Goal: Task Accomplishment & Management: Manage account settings

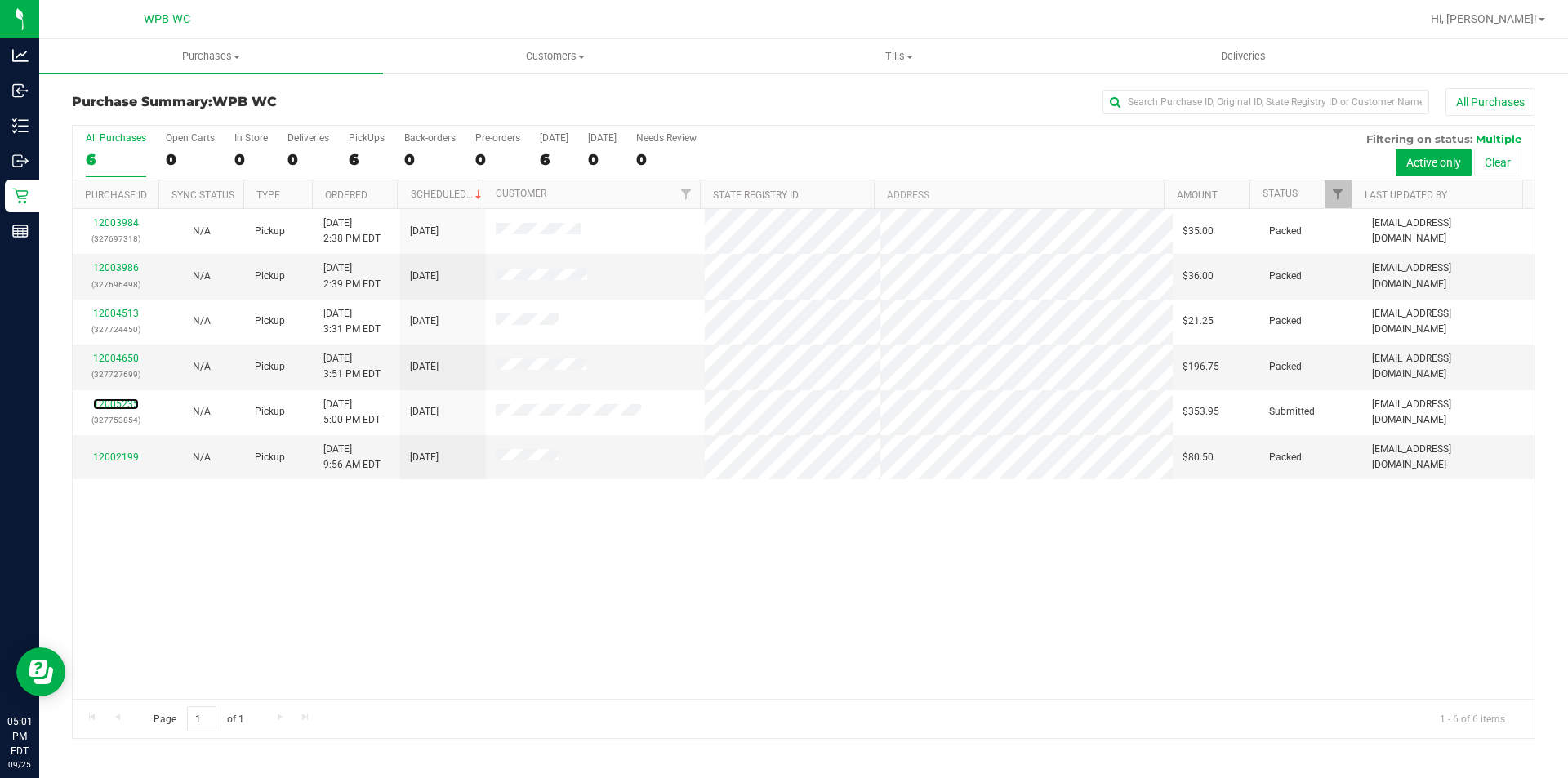
click at [109, 404] on link "12005235" at bounding box center [115, 404] width 46 height 12
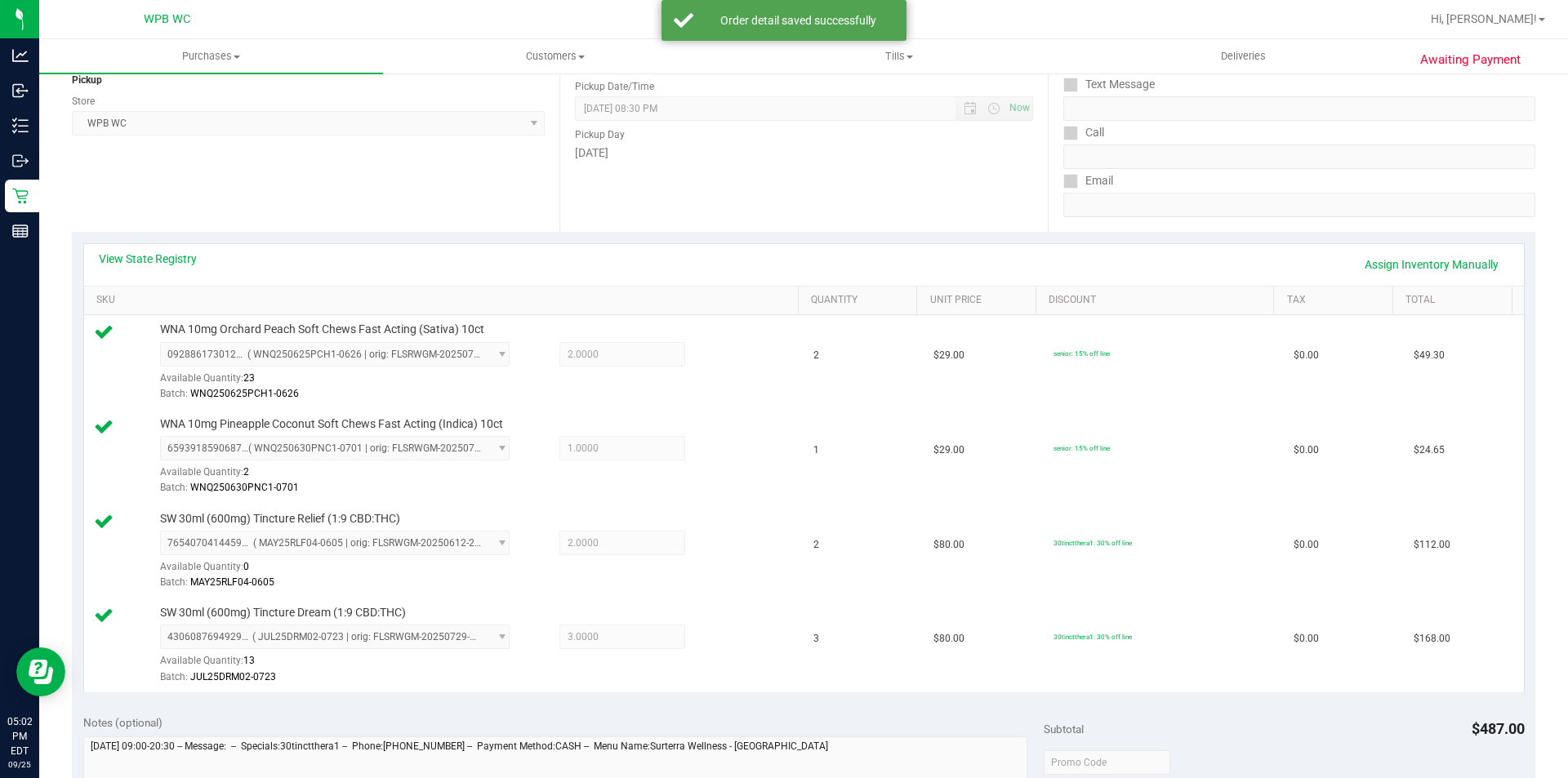
scroll to position [408, 0]
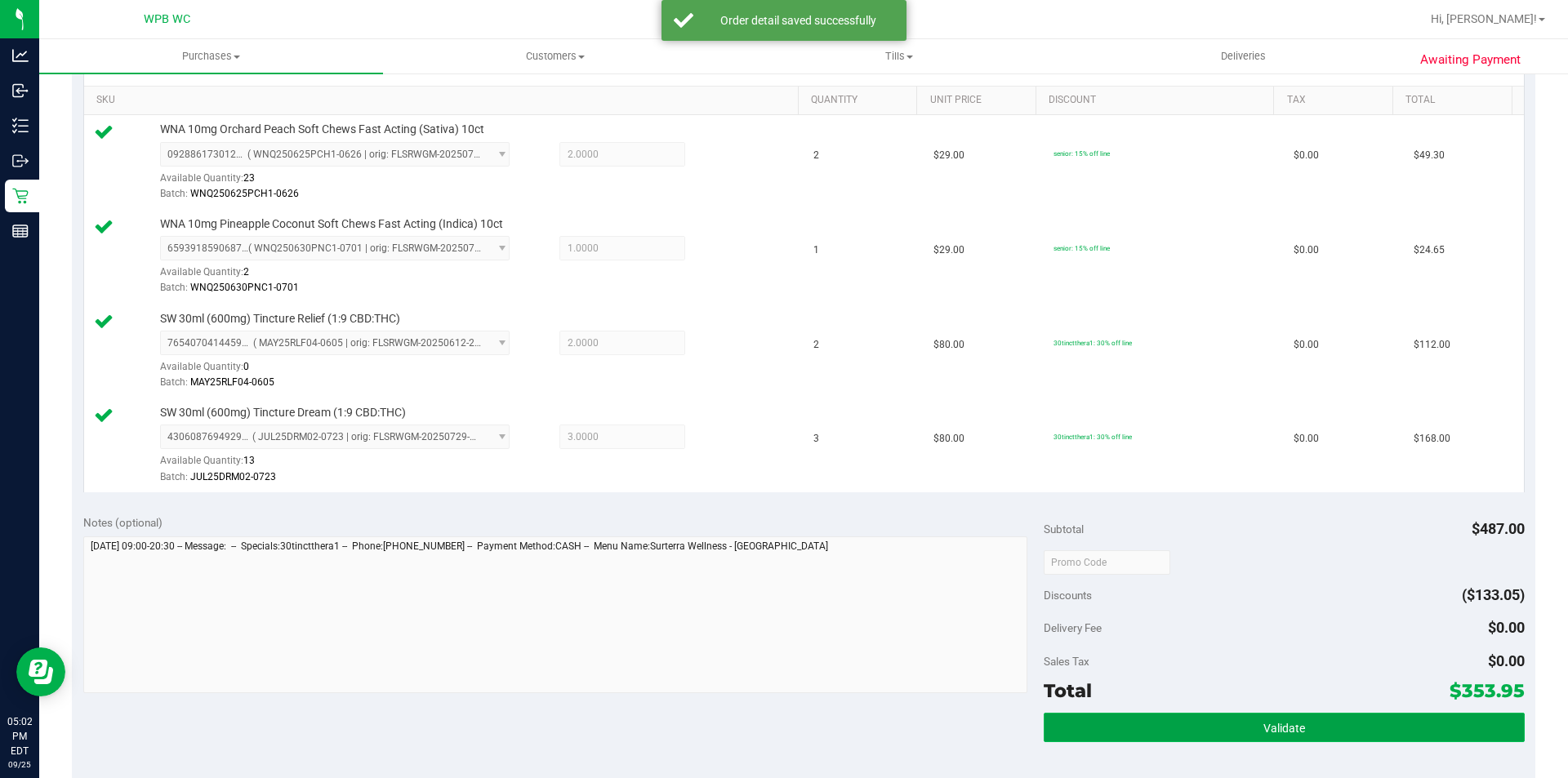
click at [1326, 723] on button "Validate" at bounding box center [1284, 728] width 480 height 30
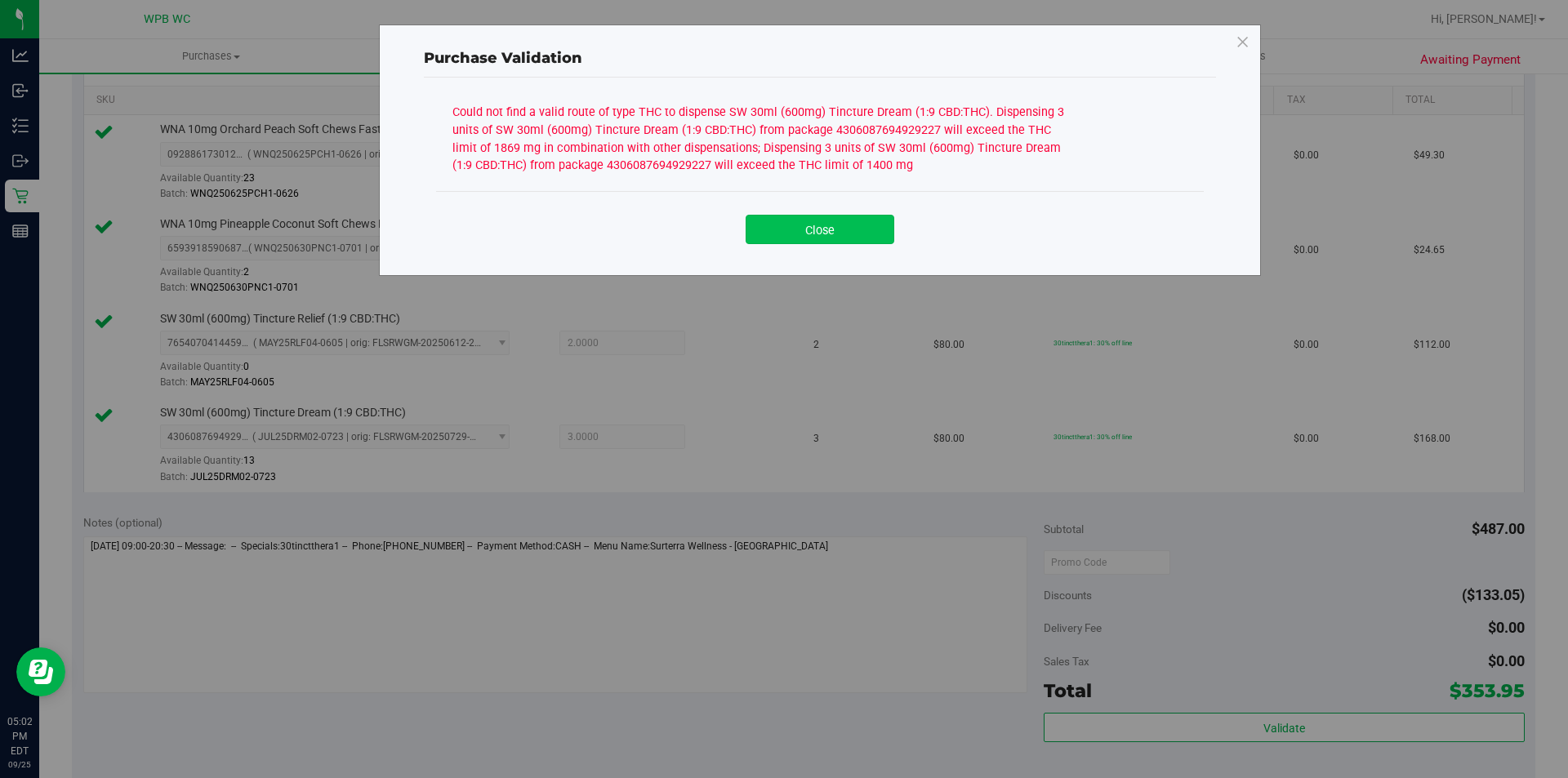
click at [845, 236] on button "Close" at bounding box center [820, 229] width 149 height 30
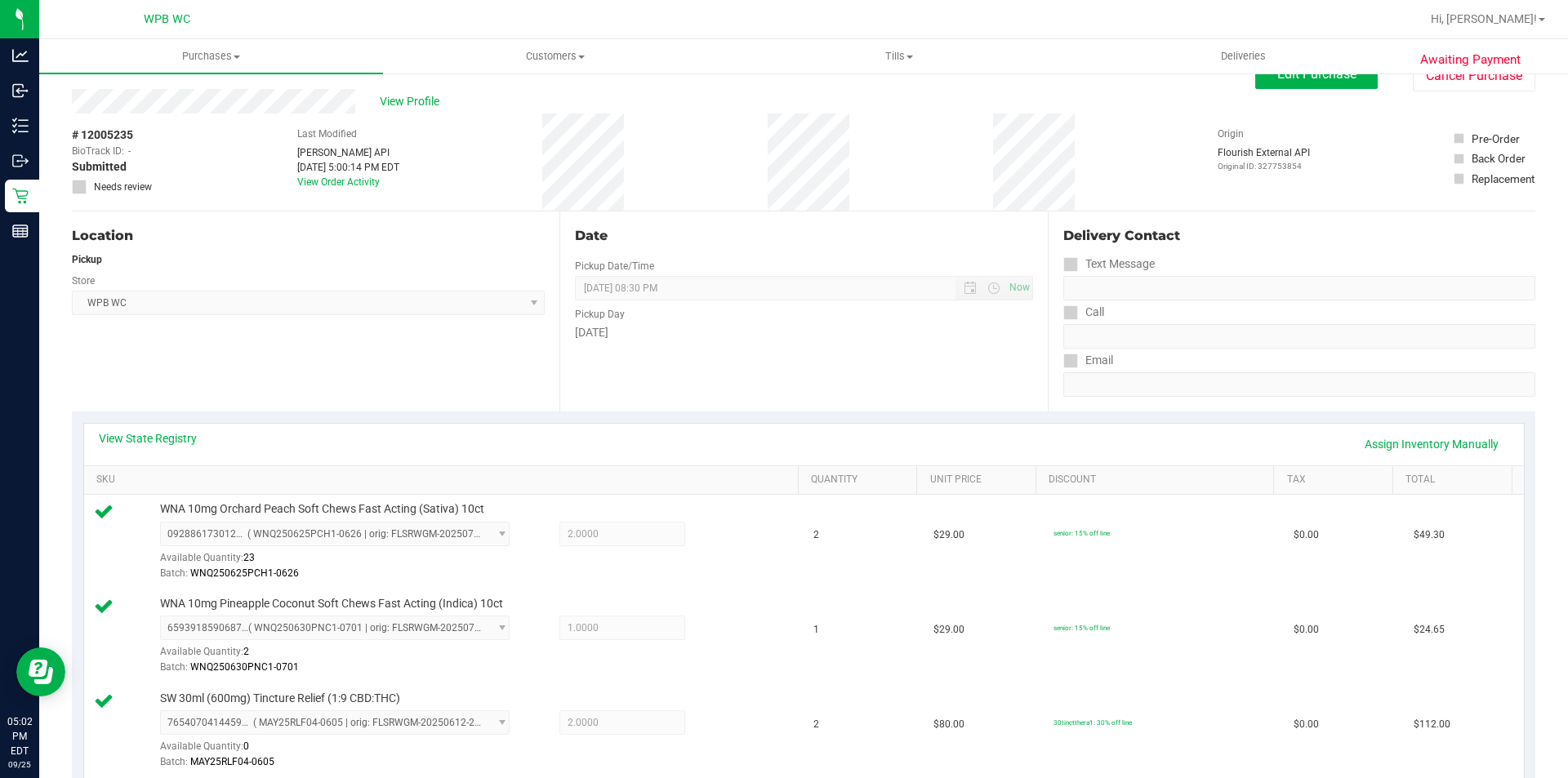
scroll to position [0, 0]
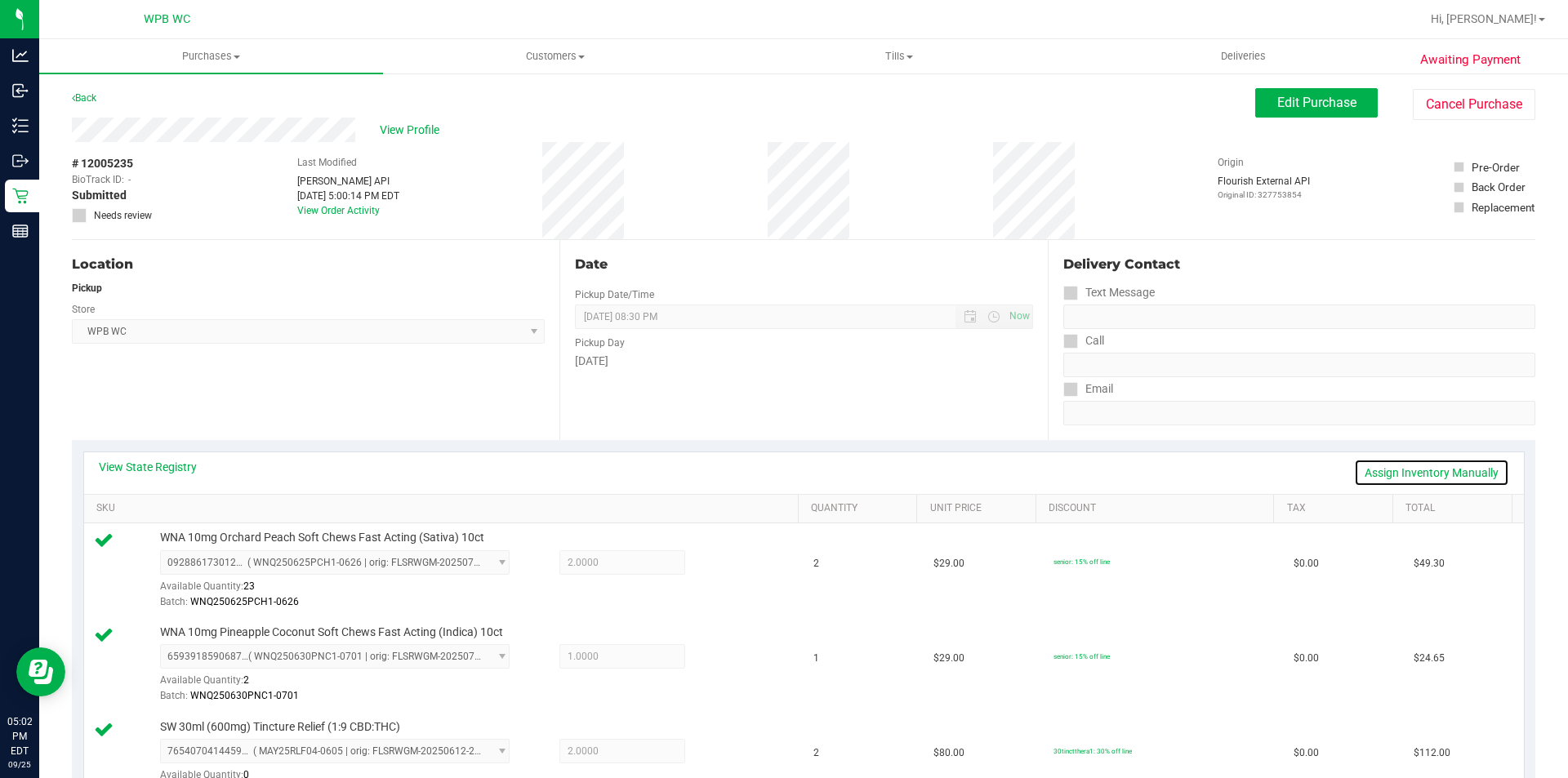
click at [1437, 471] on link "Assign Inventory Manually" at bounding box center [1431, 473] width 155 height 28
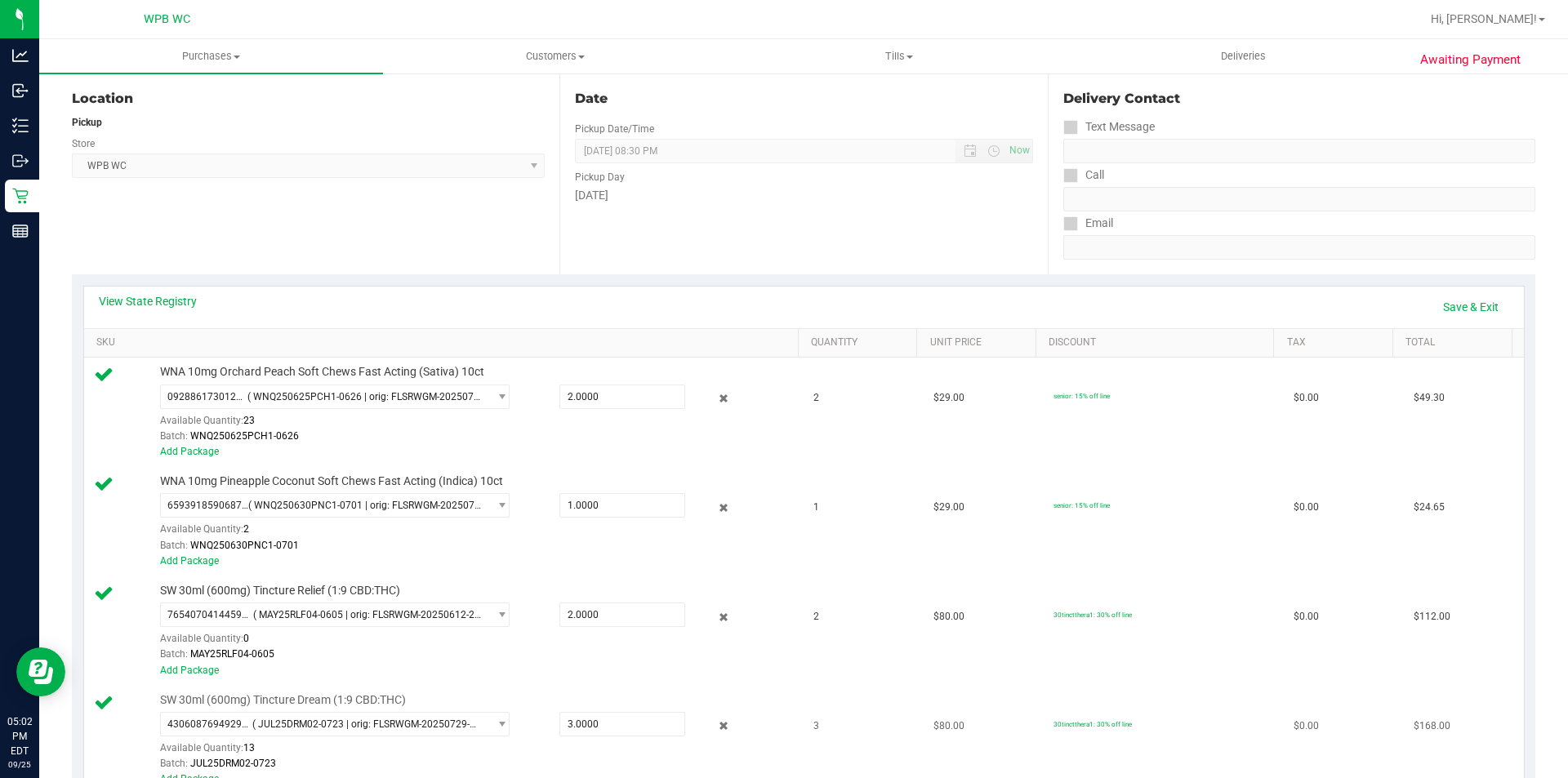
scroll to position [327, 0]
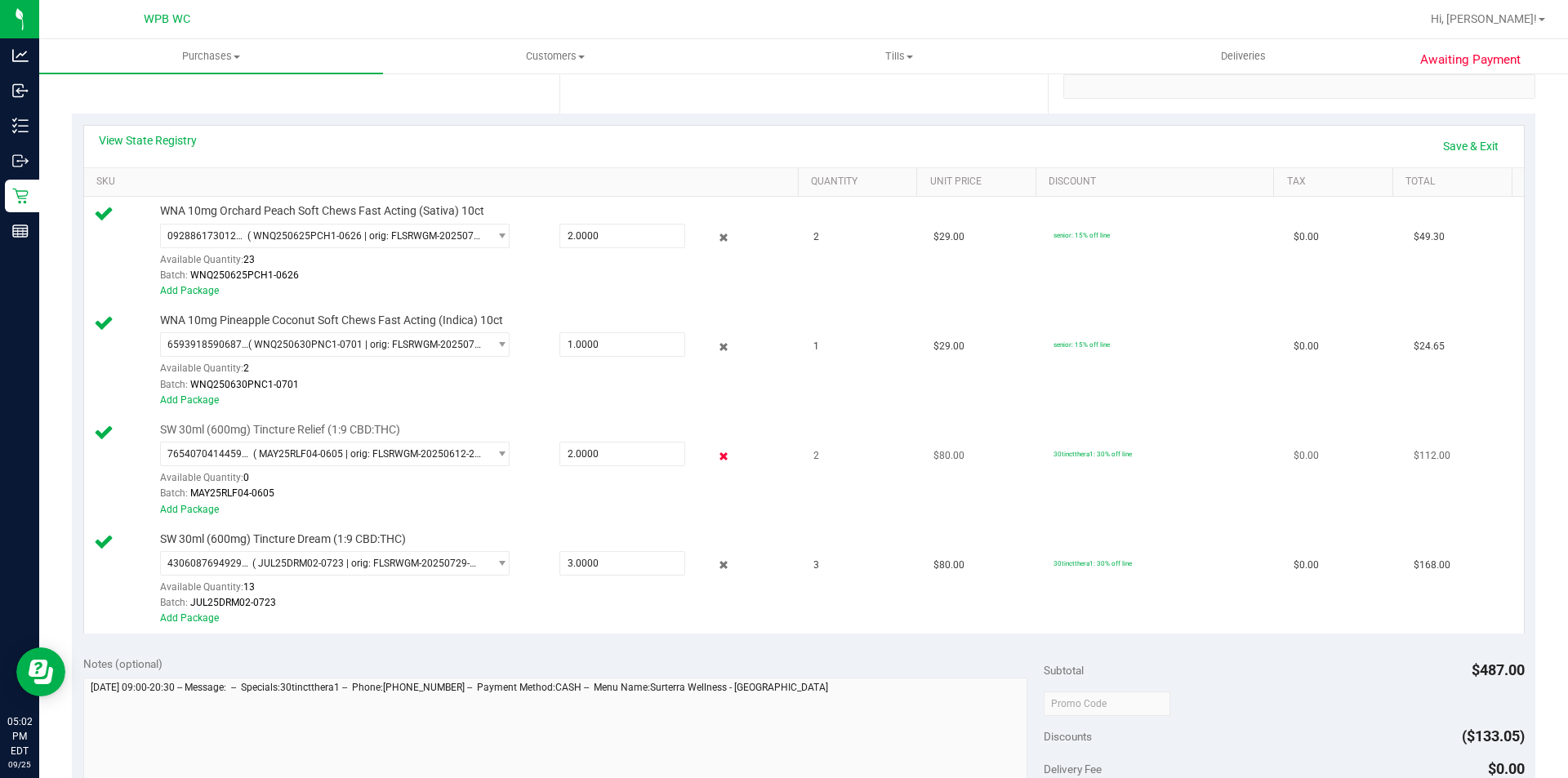
click at [715, 451] on icon at bounding box center [724, 456] width 17 height 19
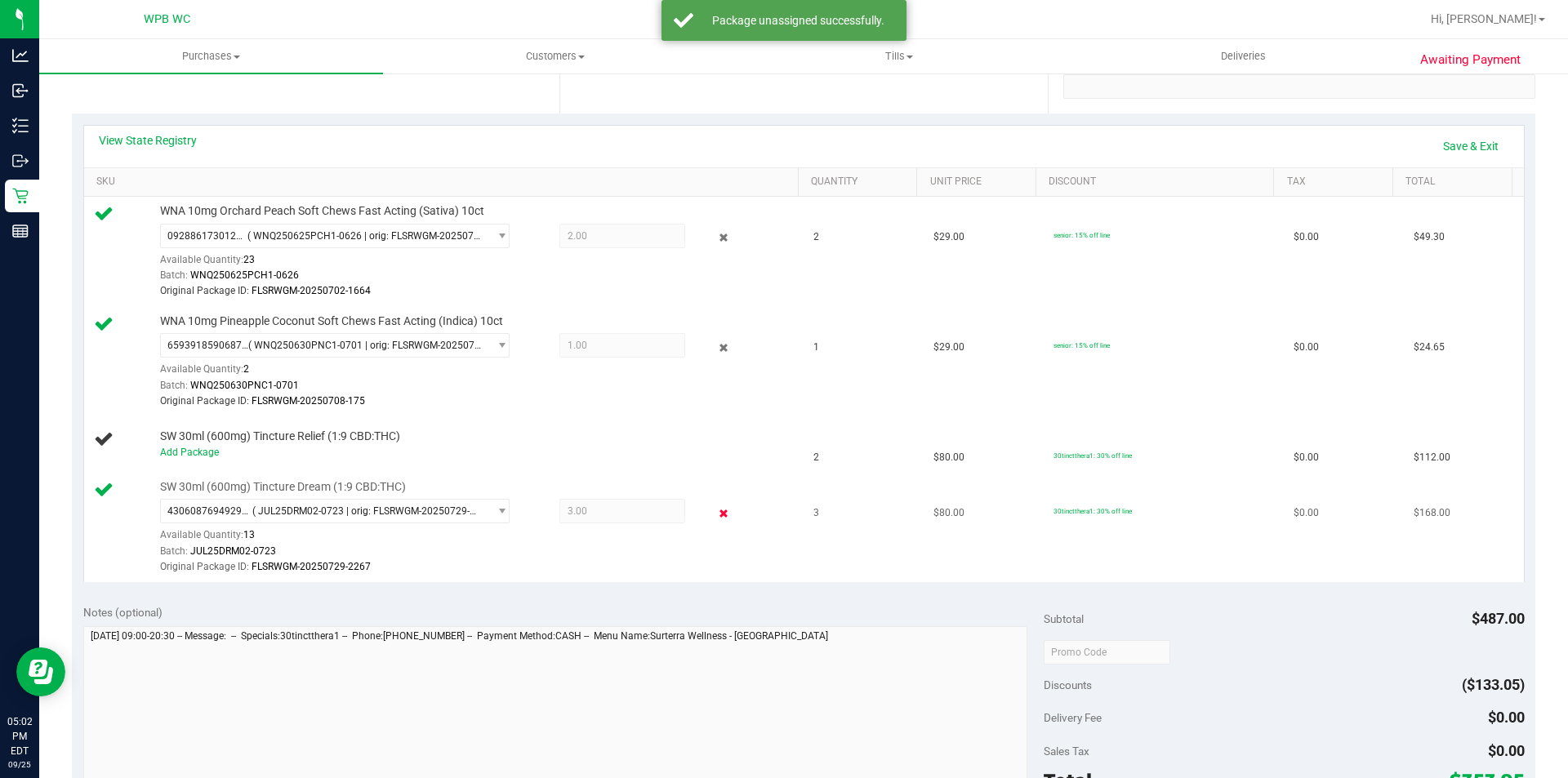
click at [715, 518] on icon at bounding box center [724, 513] width 17 height 19
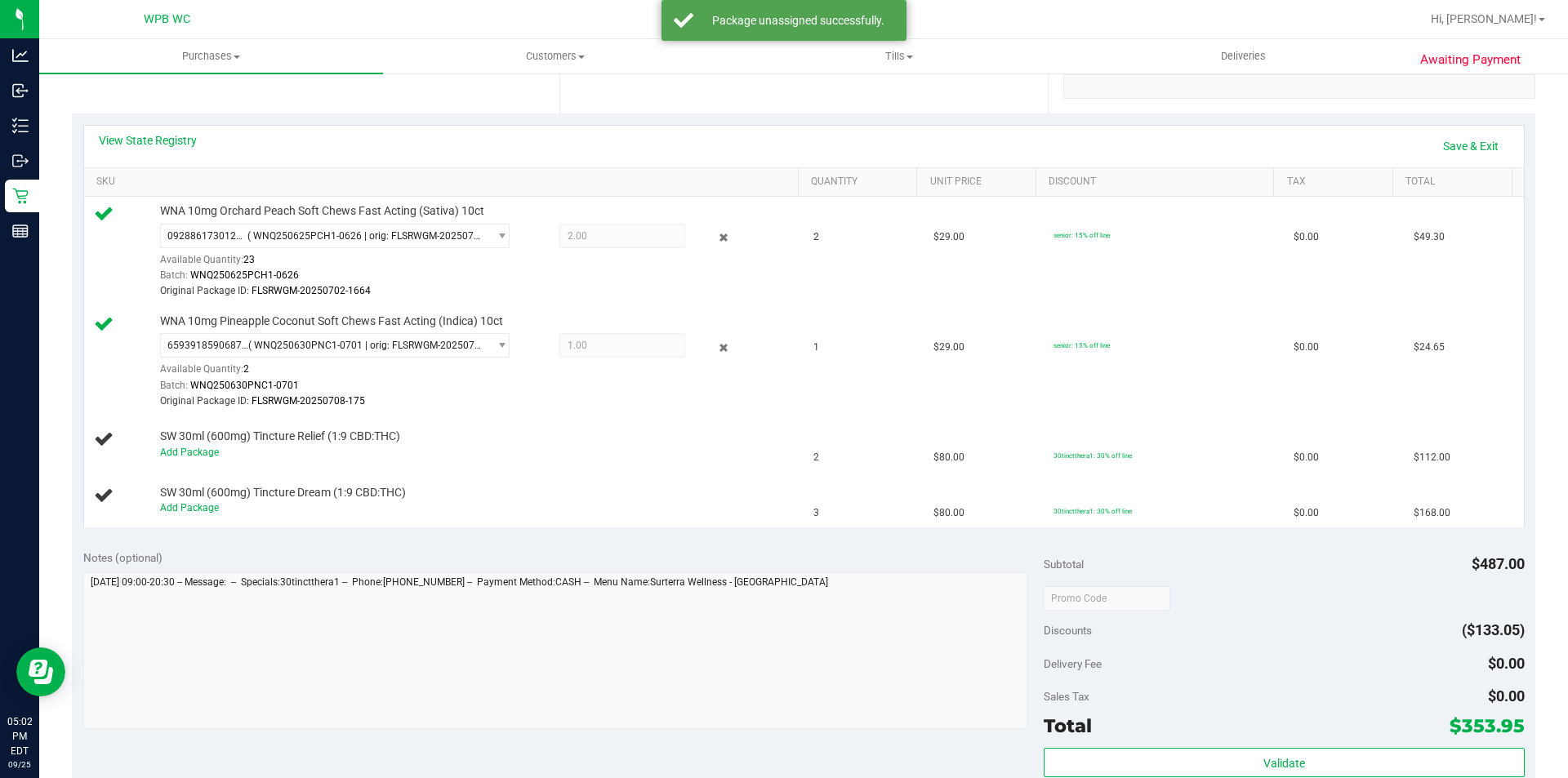
scroll to position [0, 0]
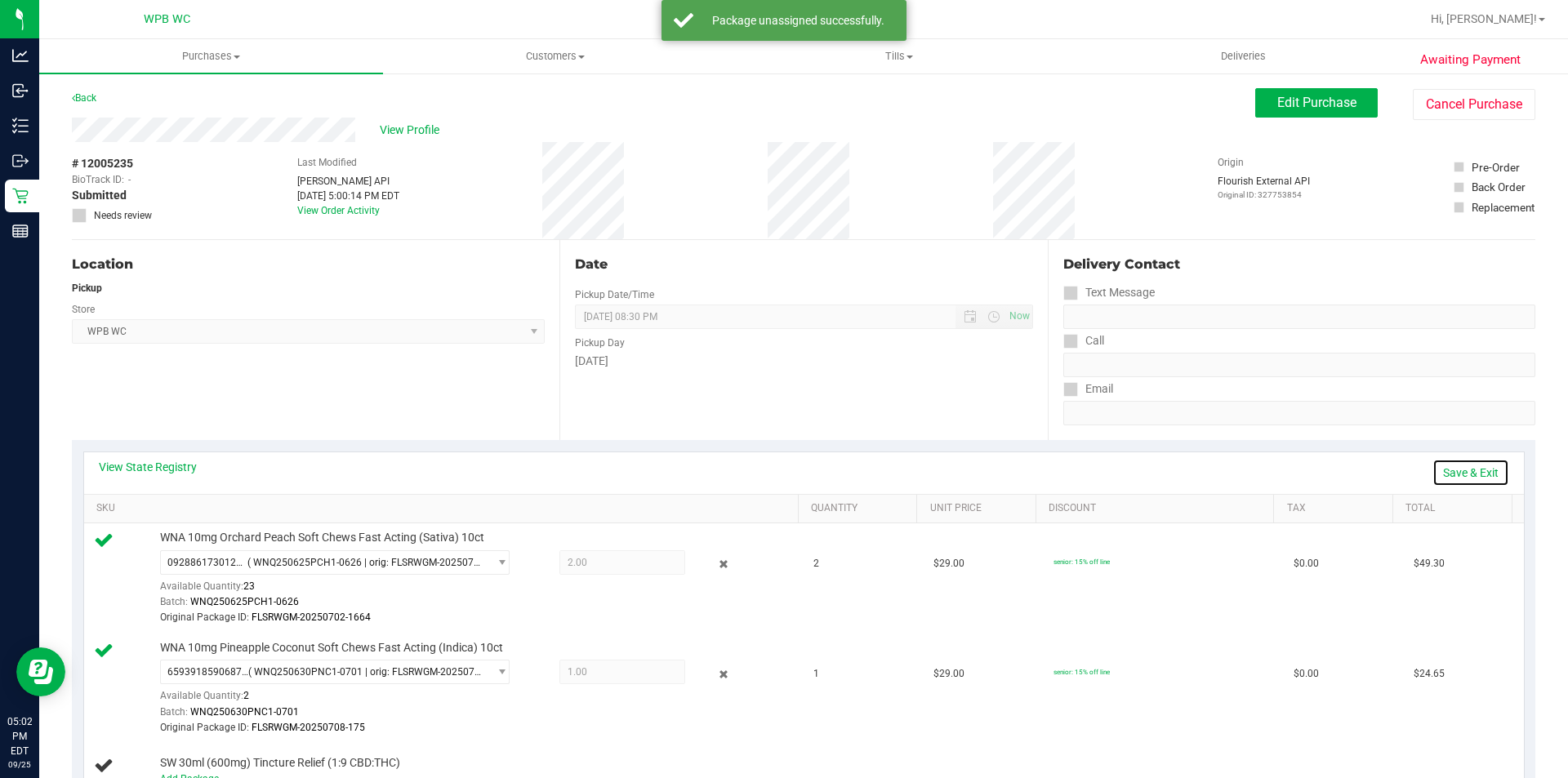
click at [1465, 473] on link "Save & Exit" at bounding box center [1470, 473] width 77 height 28
drag, startPoint x: 1335, startPoint y: 90, endPoint x: 1324, endPoint y: 94, distance: 11.7
click at [1334, 90] on button "Edit Purchase" at bounding box center [1316, 103] width 123 height 30
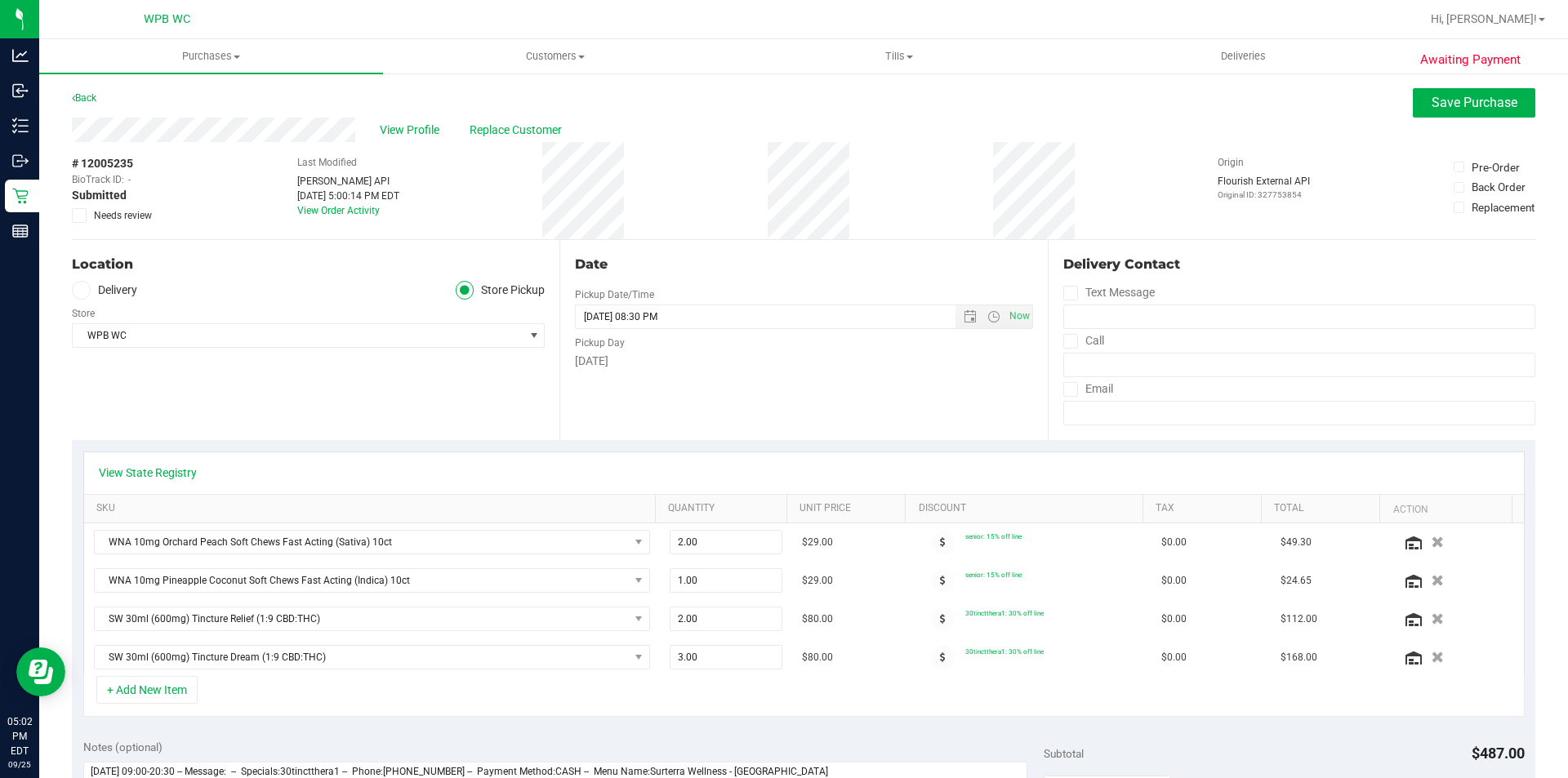
click at [78, 215] on icon at bounding box center [79, 215] width 11 height 0
click at [0, 0] on input "Needs review" at bounding box center [0, 0] width 0 height 0
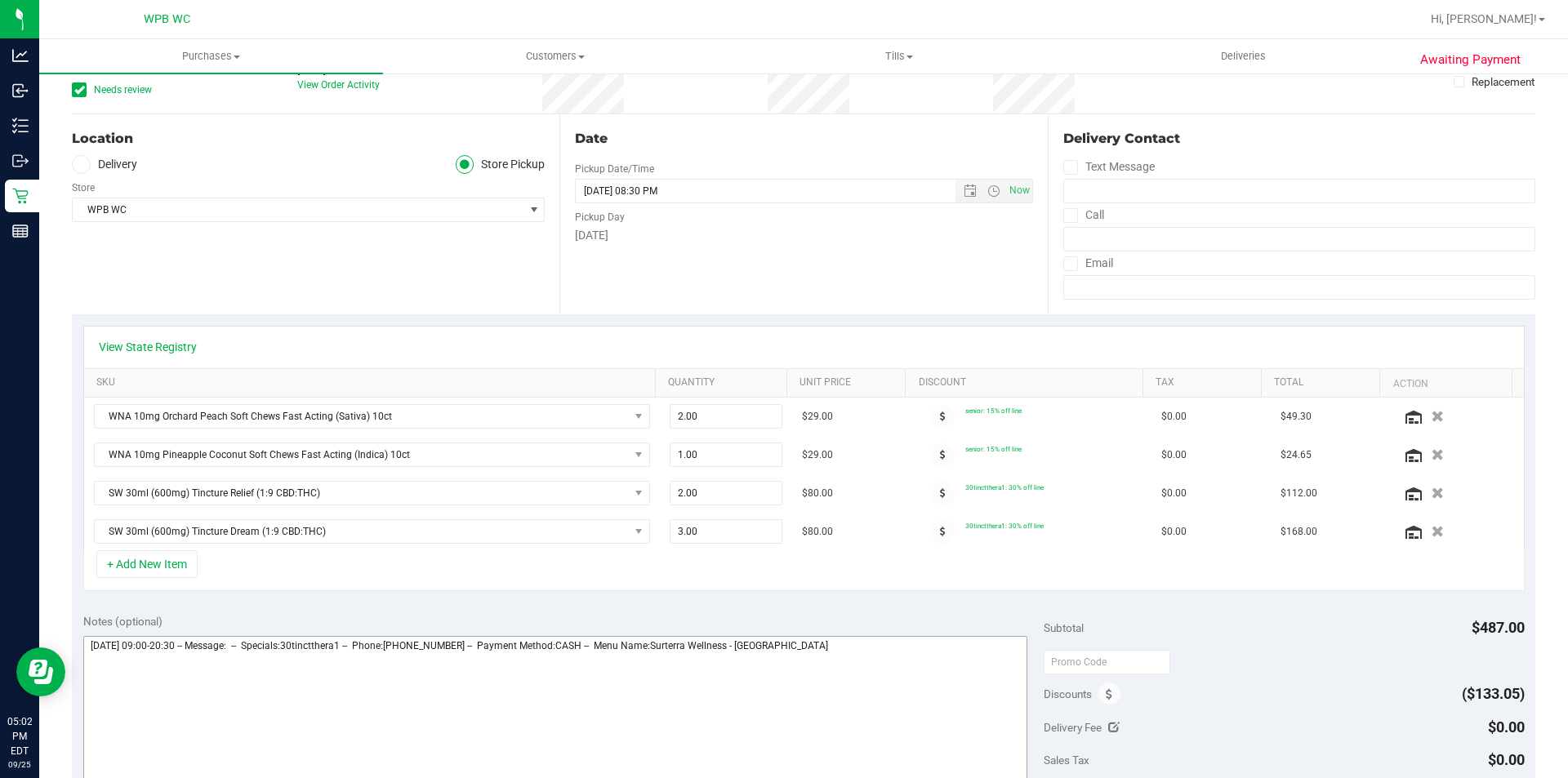
scroll to position [245, 0]
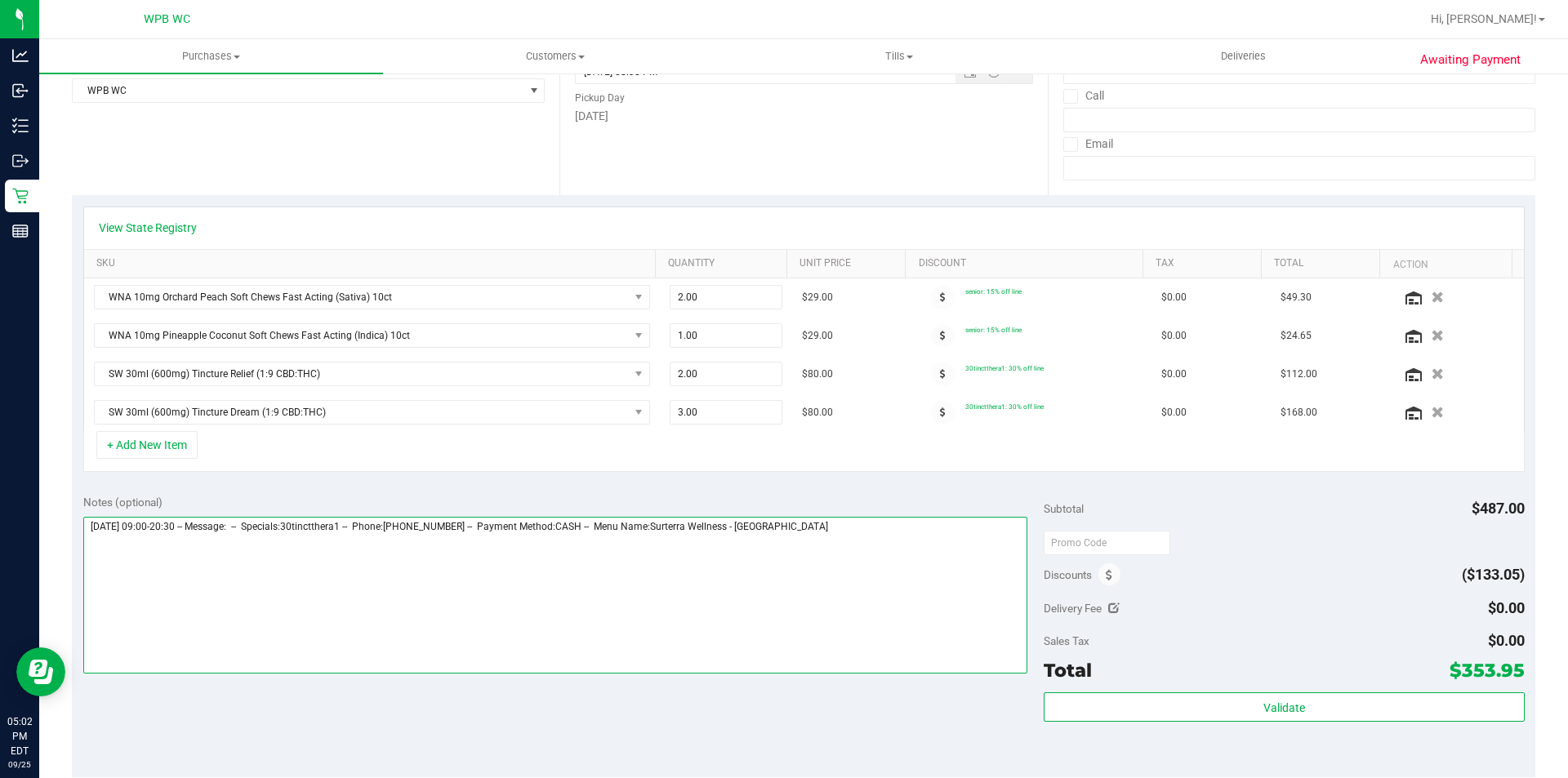
click at [940, 575] on textarea at bounding box center [556, 594] width 945 height 156
type textarea "[DATE] 09:00-20:30 -- Message: -- Specials:30tinctthera1 -- Phone:[PHONE_NUMBER…"
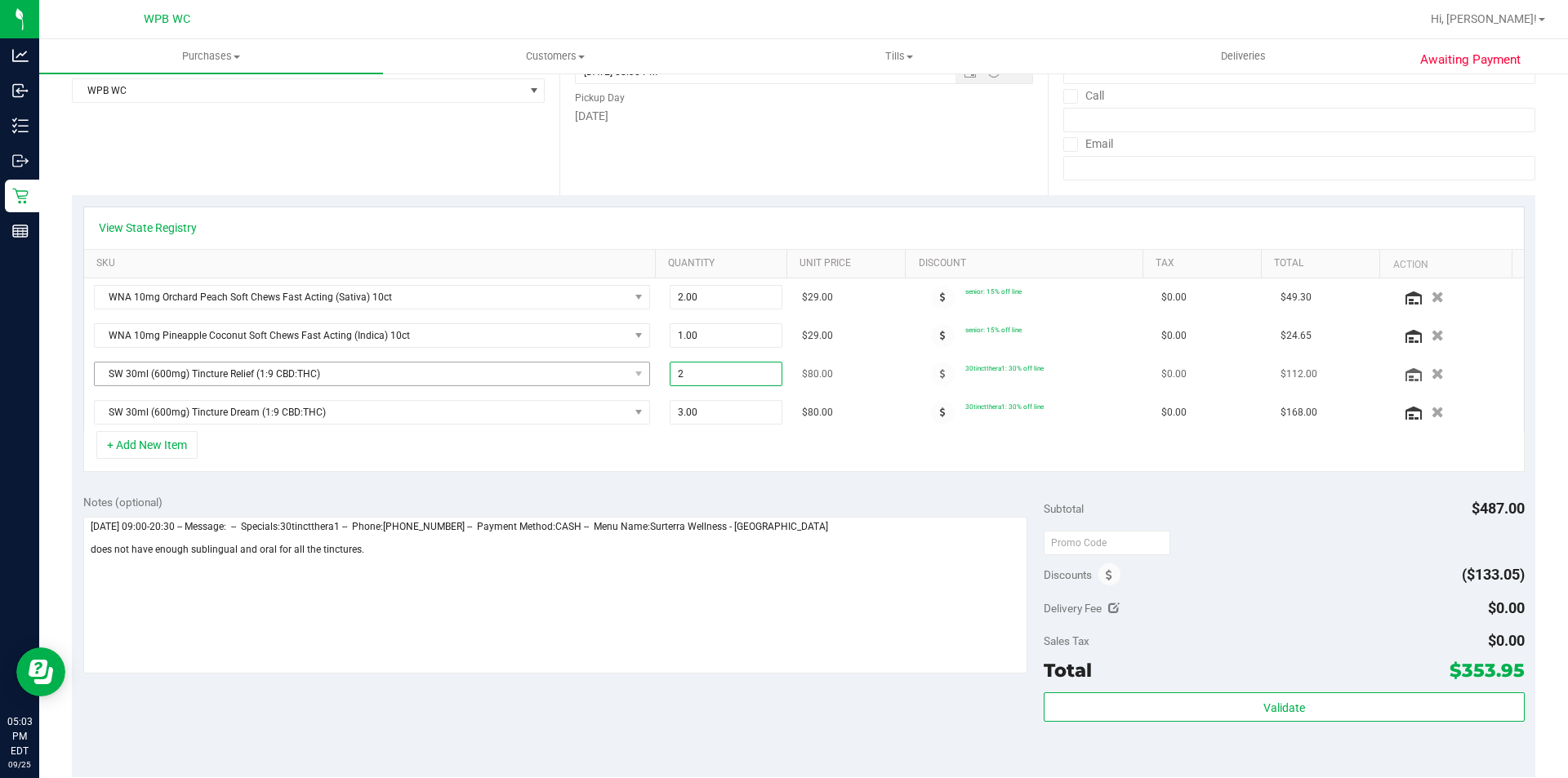
drag, startPoint x: 718, startPoint y: 377, endPoint x: 477, endPoint y: 377, distance: 241.0
click at [477, 377] on tr "SW 30ml (600mg) Tincture Relief (1:9 CBD:THC) 2.00 2 $80.00 30tinctthera1: 30% …" at bounding box center [804, 374] width 1440 height 38
type input "1"
type input "1.00"
drag, startPoint x: 697, startPoint y: 418, endPoint x: 627, endPoint y: 418, distance: 70.0
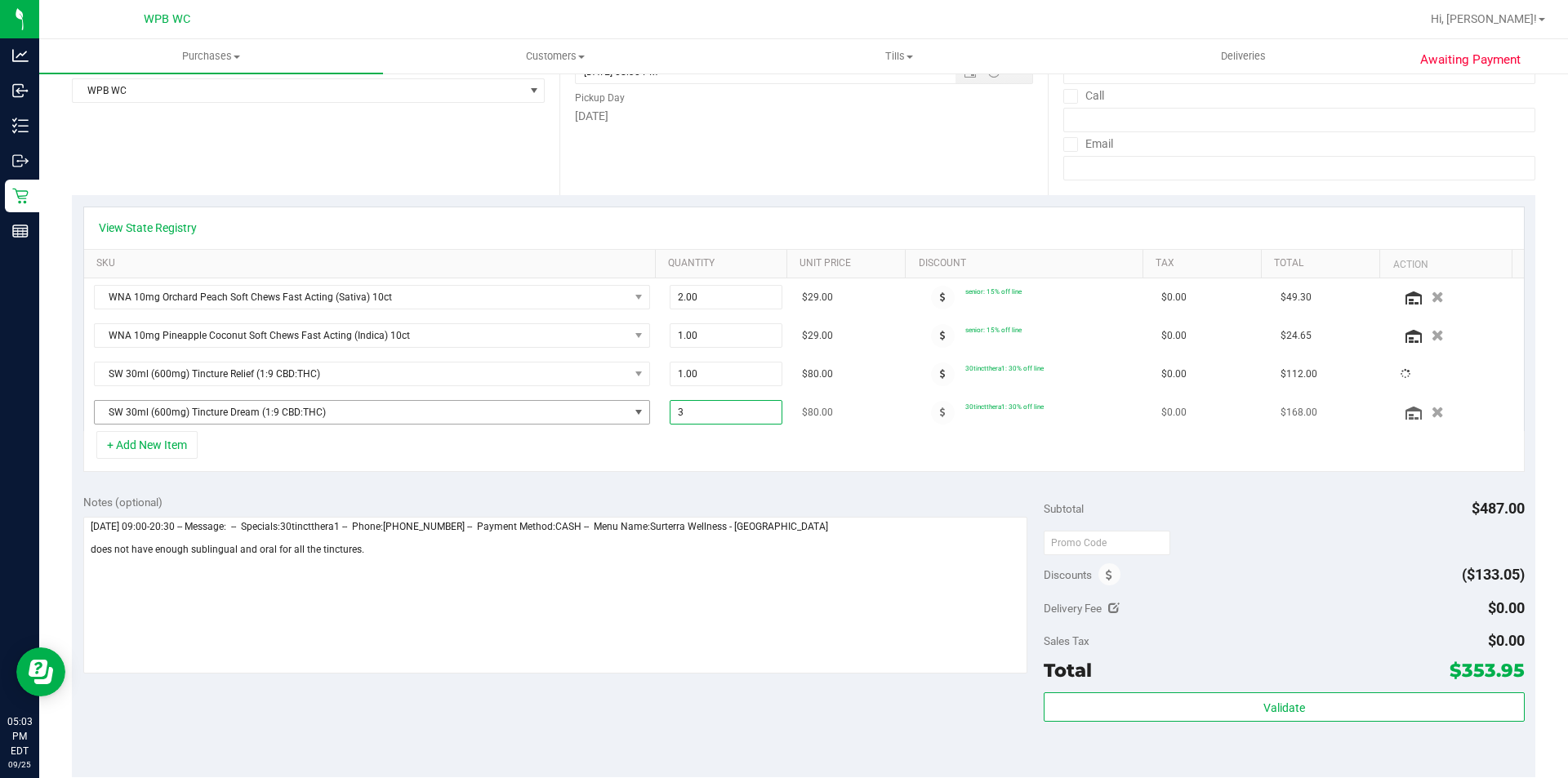
click at [627, 418] on tr "SW 30ml (600mg) Tincture Dream (1:9 CBD:THC) 3.00 3 $80.00 30tinctthera1: 30% o…" at bounding box center [804, 411] width 1440 height 37
type input "1"
type input "1.00"
click at [731, 442] on div "+ Add New Item" at bounding box center [804, 451] width 1441 height 41
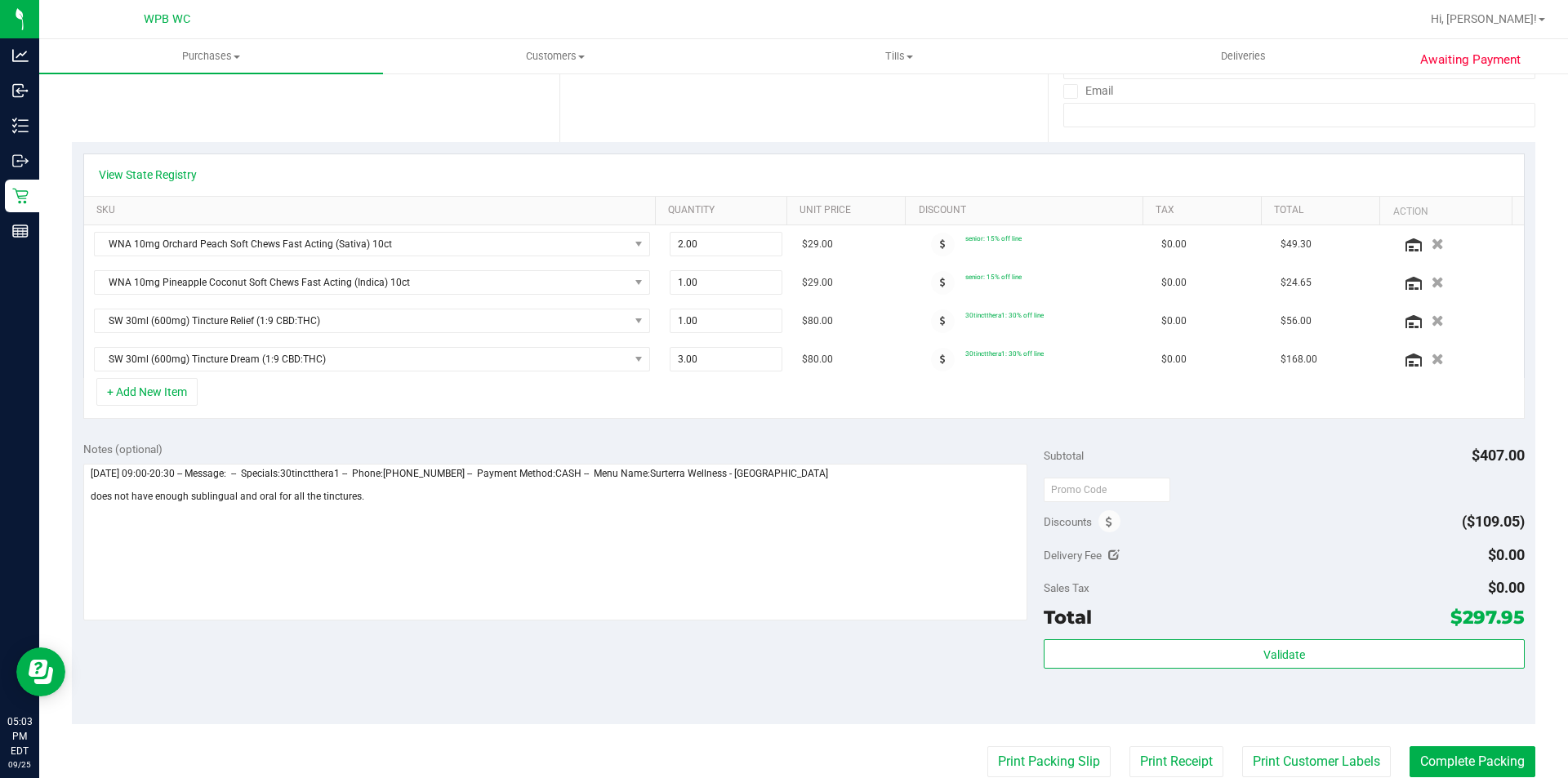
scroll to position [327, 0]
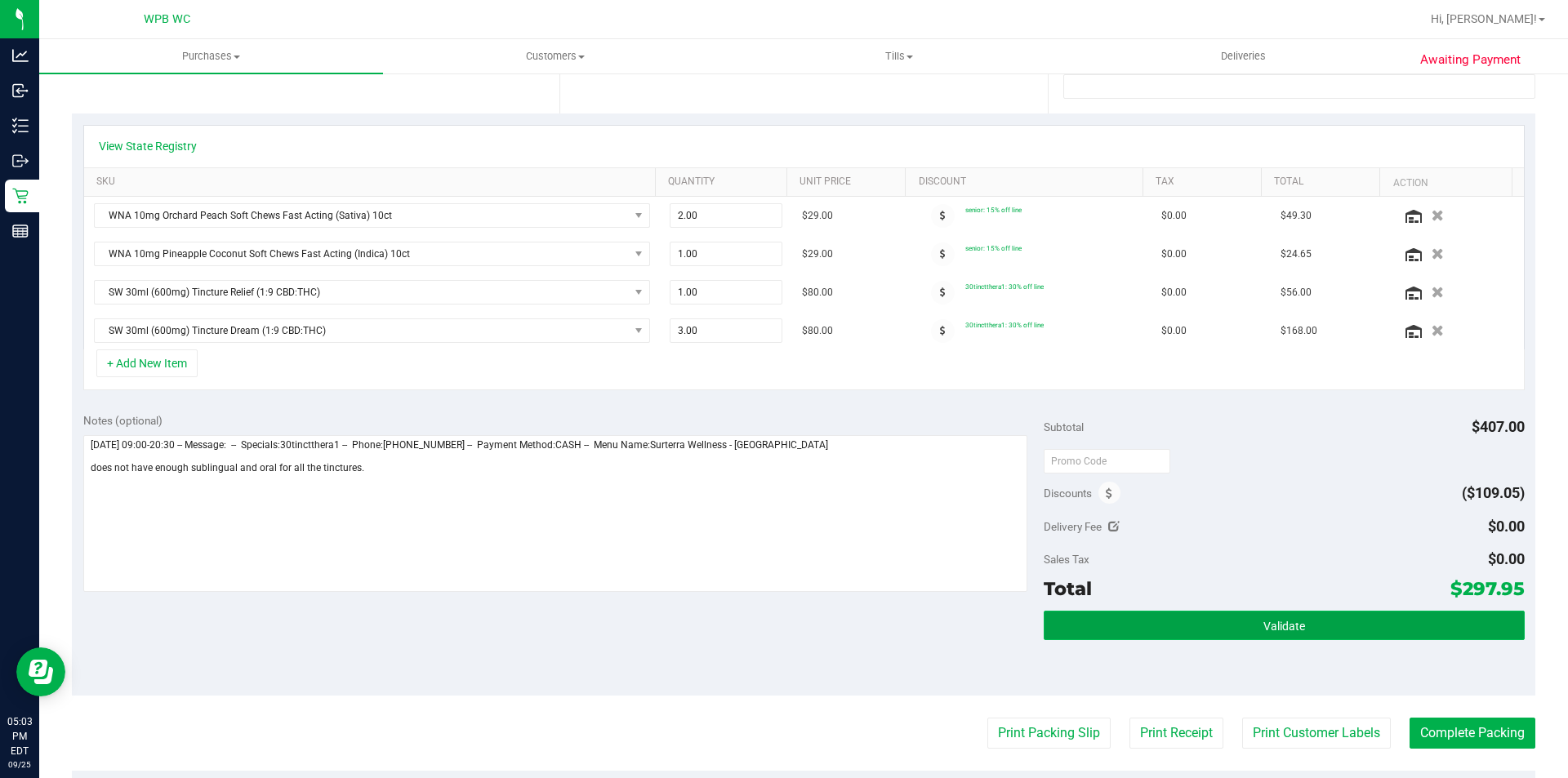
click at [1316, 614] on button "Validate" at bounding box center [1284, 626] width 480 height 30
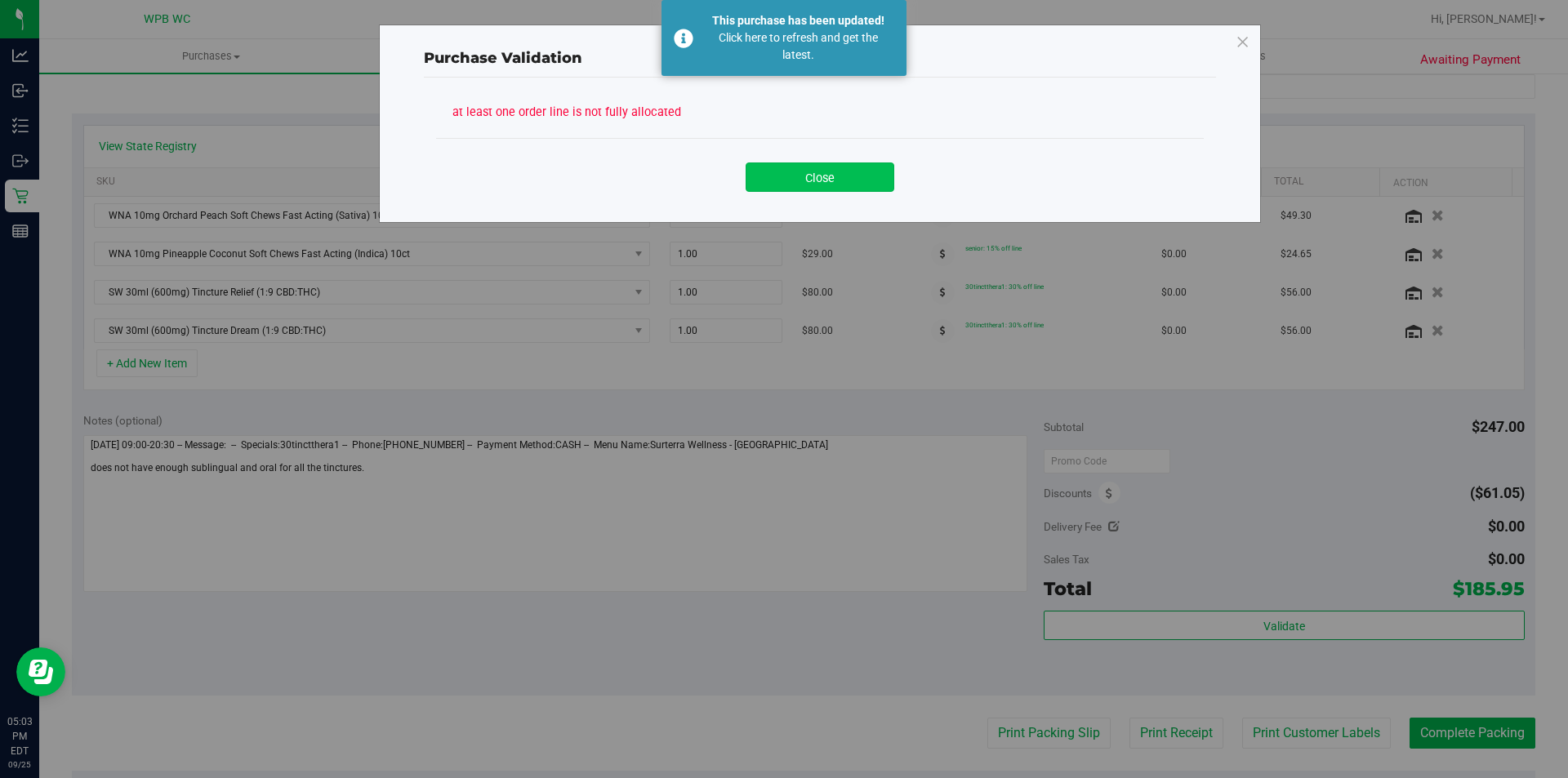
click at [827, 166] on button "Close" at bounding box center [820, 177] width 149 height 30
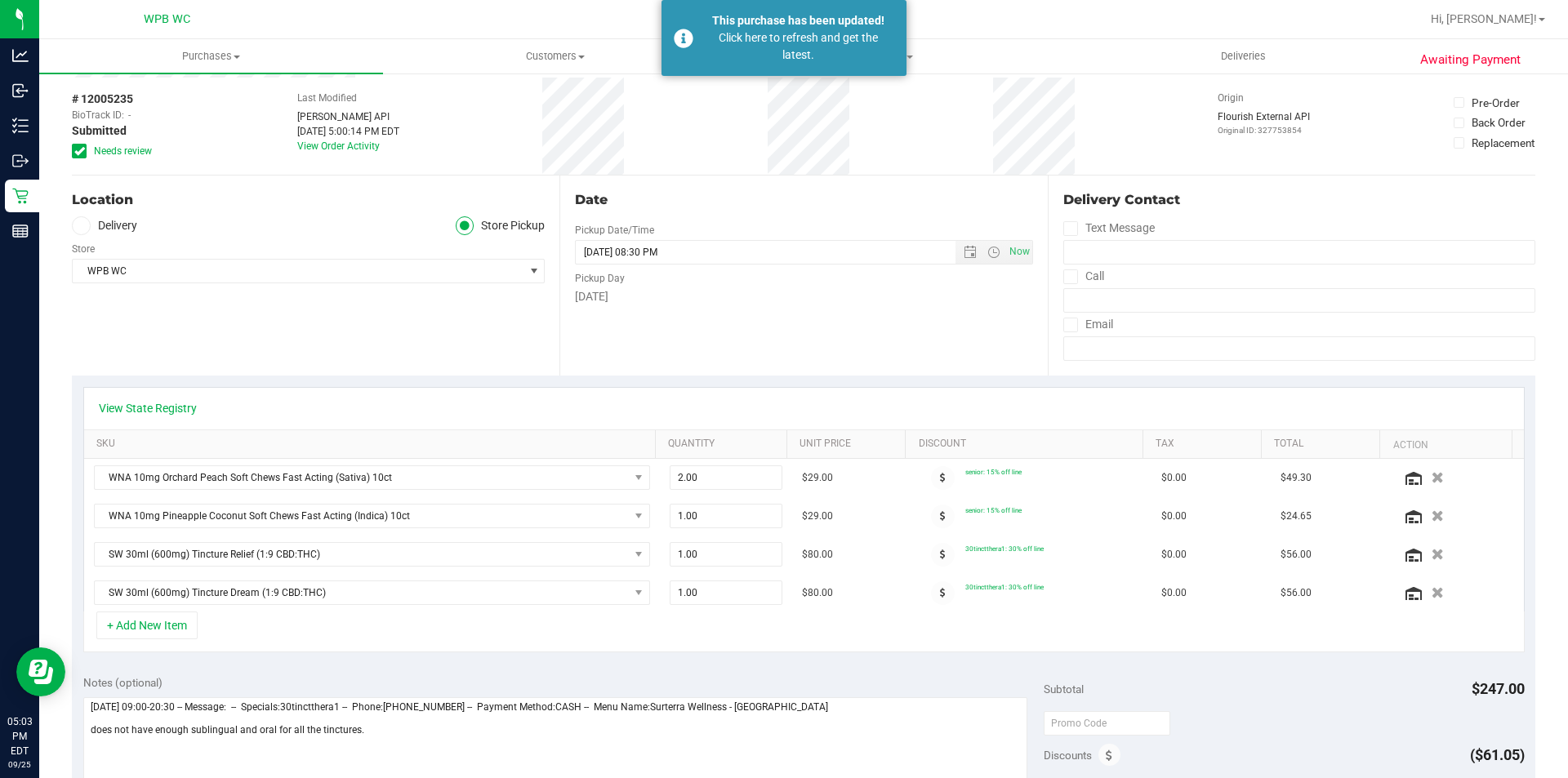
scroll to position [0, 0]
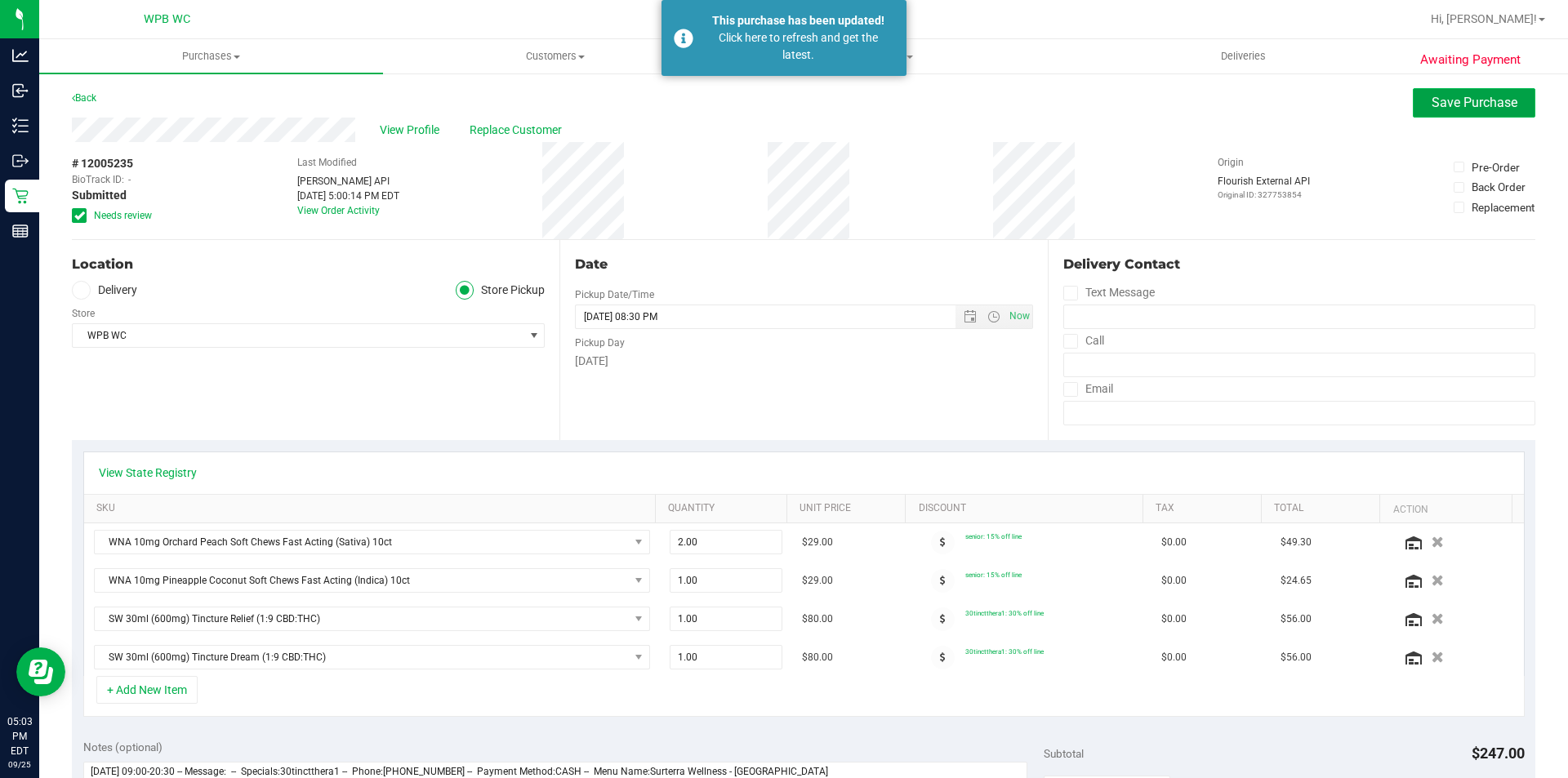
click at [1478, 100] on span "Save Purchase" at bounding box center [1474, 102] width 86 height 16
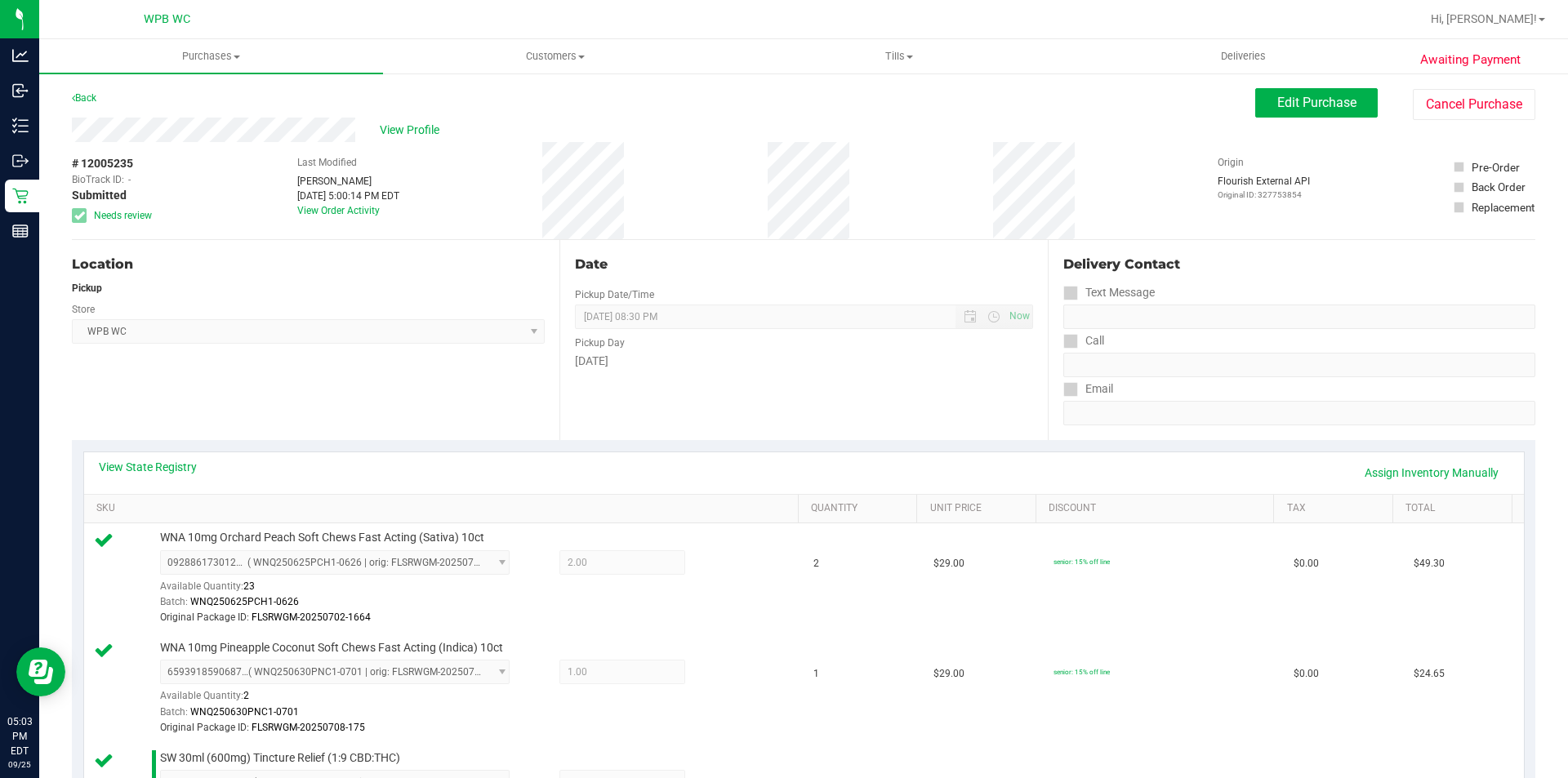
scroll to position [571, 0]
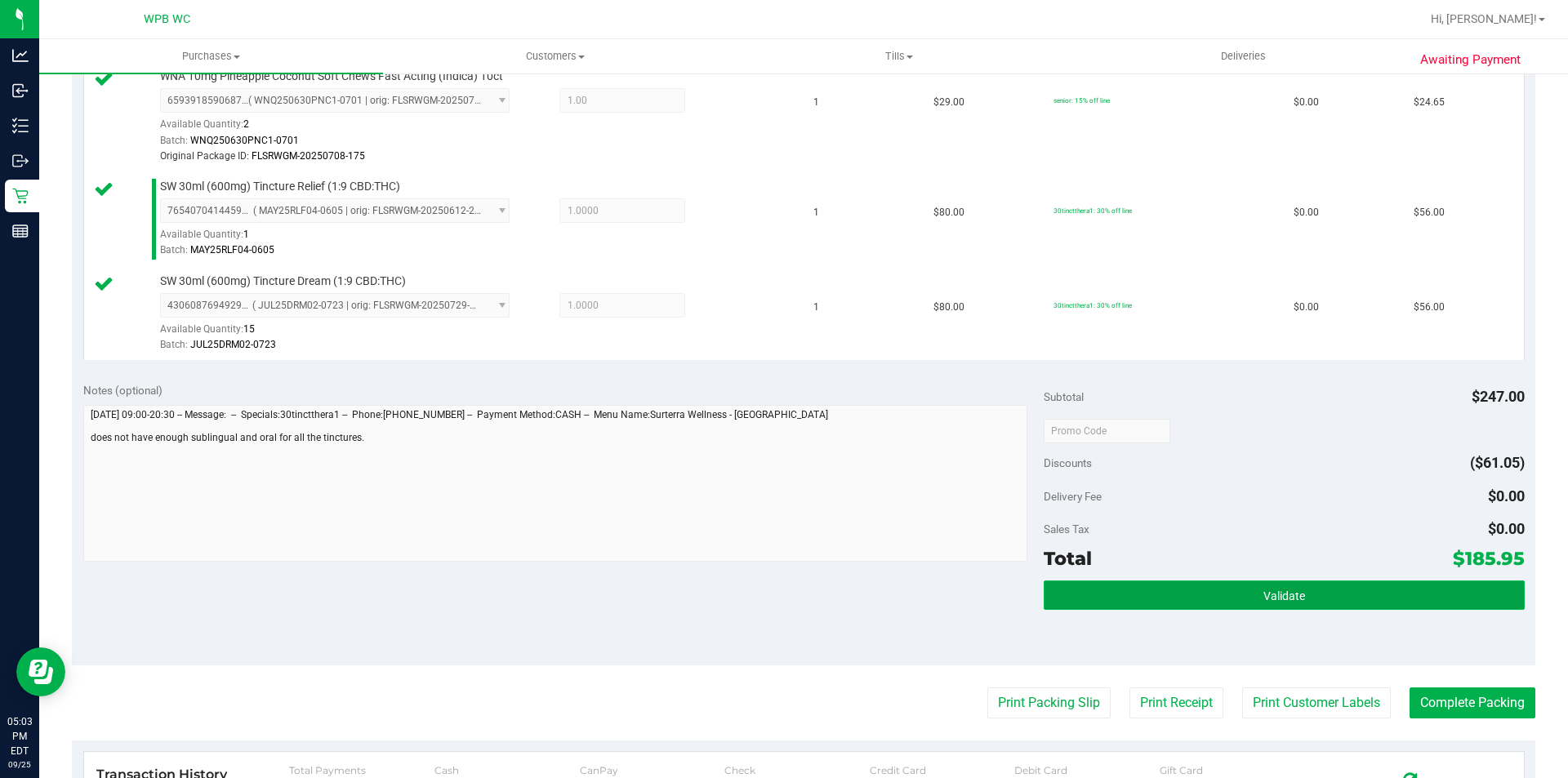
click at [1353, 588] on button "Validate" at bounding box center [1284, 595] width 480 height 30
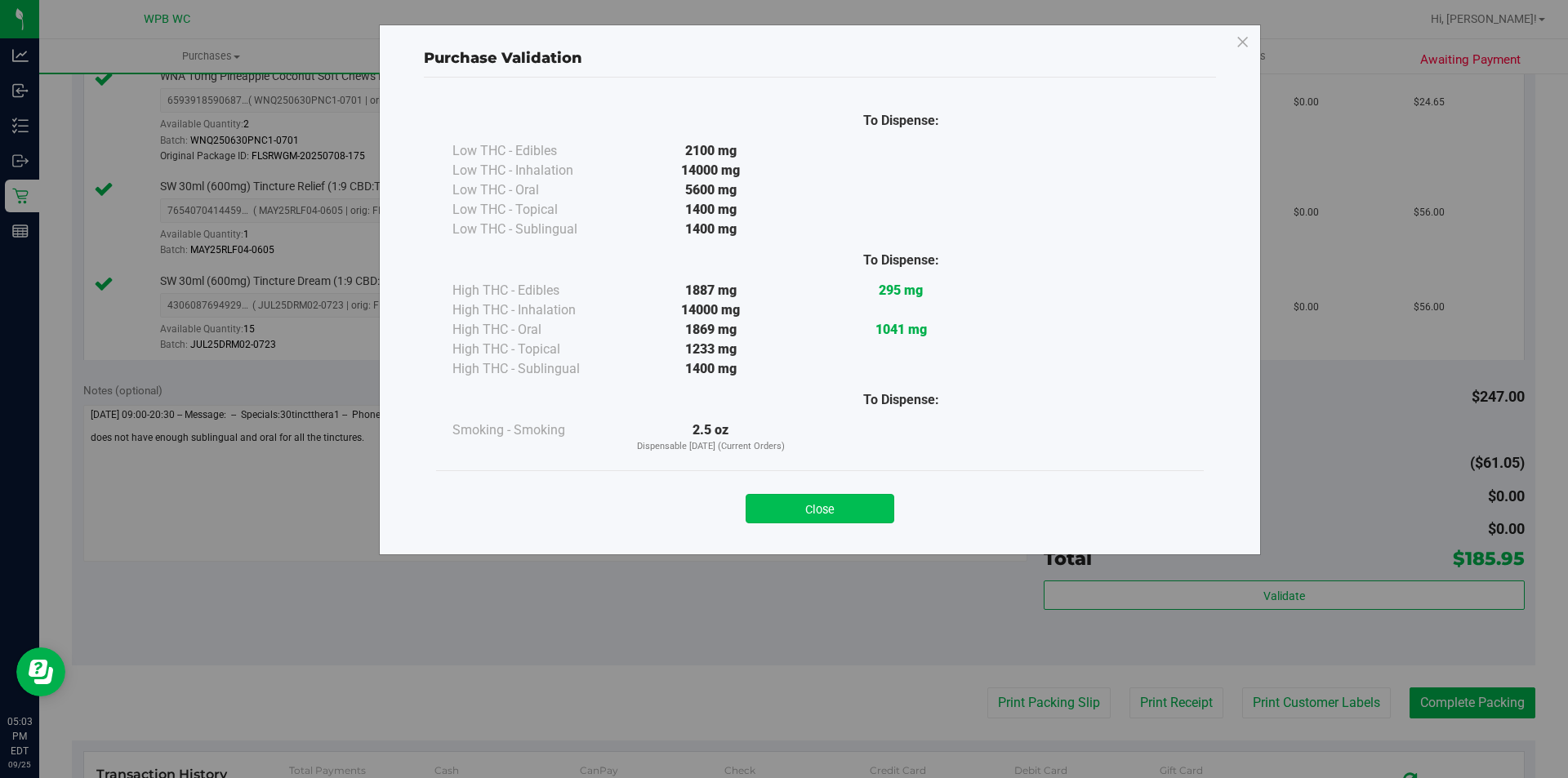
click at [846, 513] on button "Close" at bounding box center [820, 509] width 149 height 30
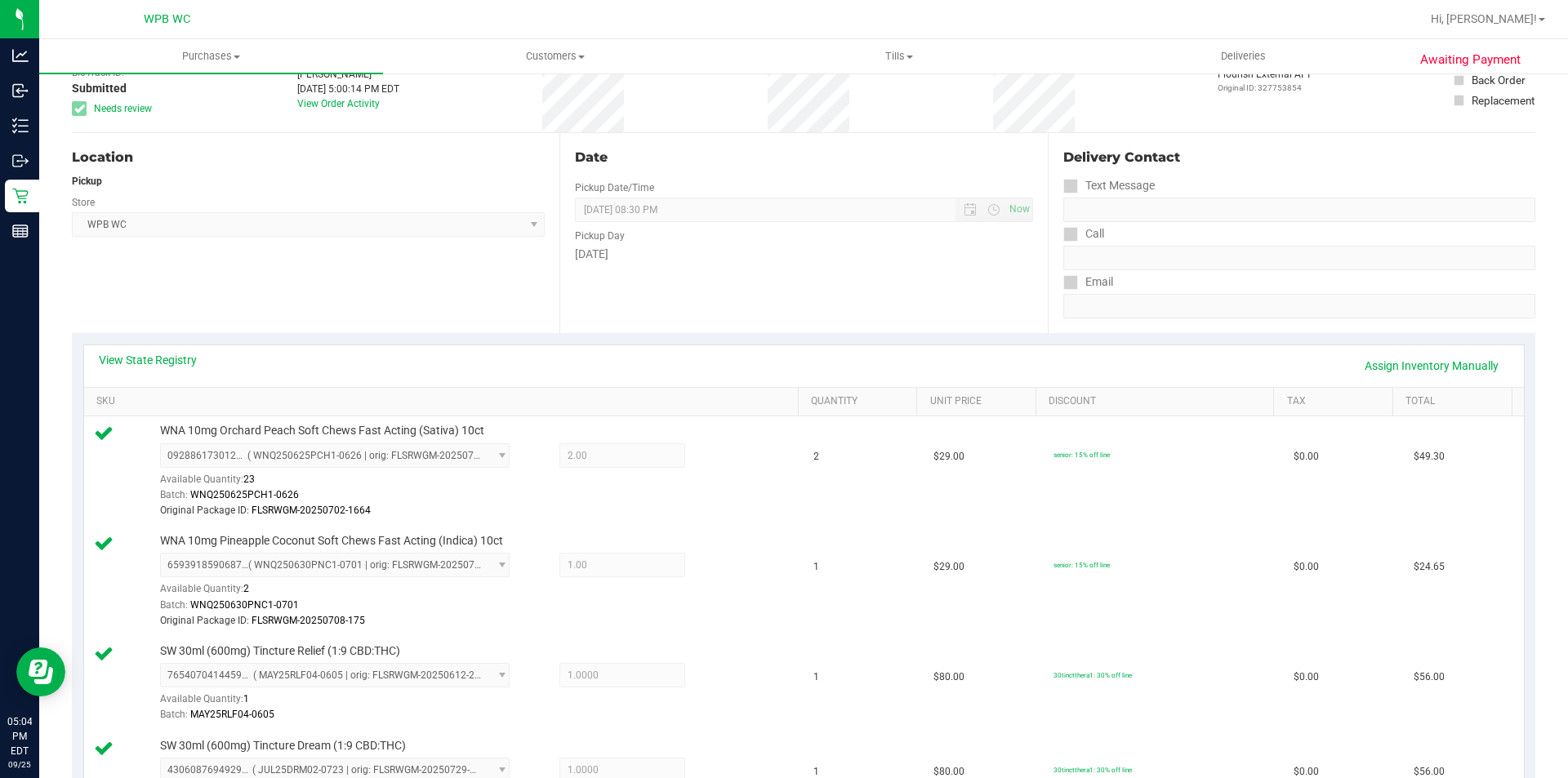
scroll to position [0, 0]
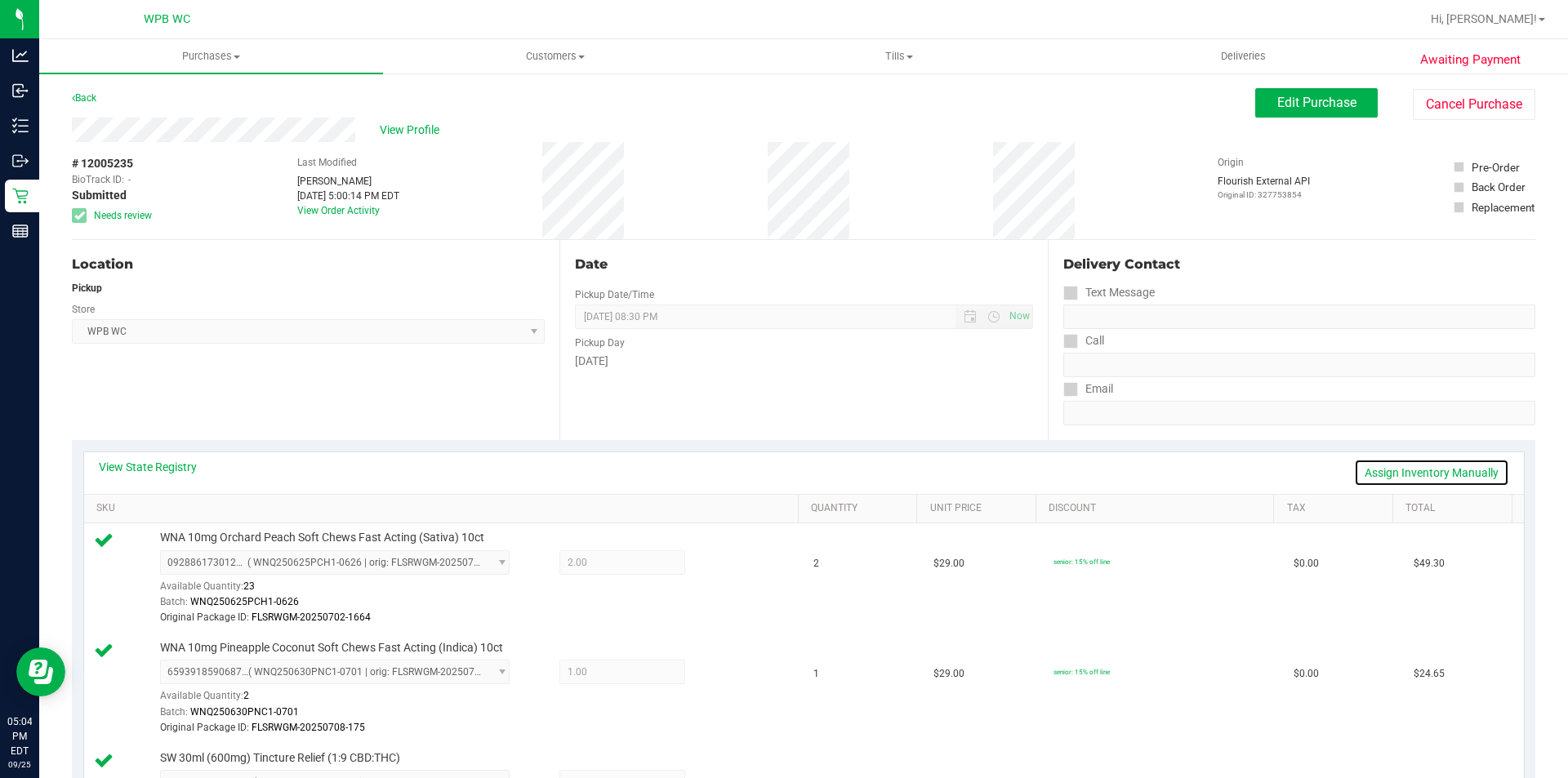
click at [1429, 473] on link "Assign Inventory Manually" at bounding box center [1431, 473] width 155 height 28
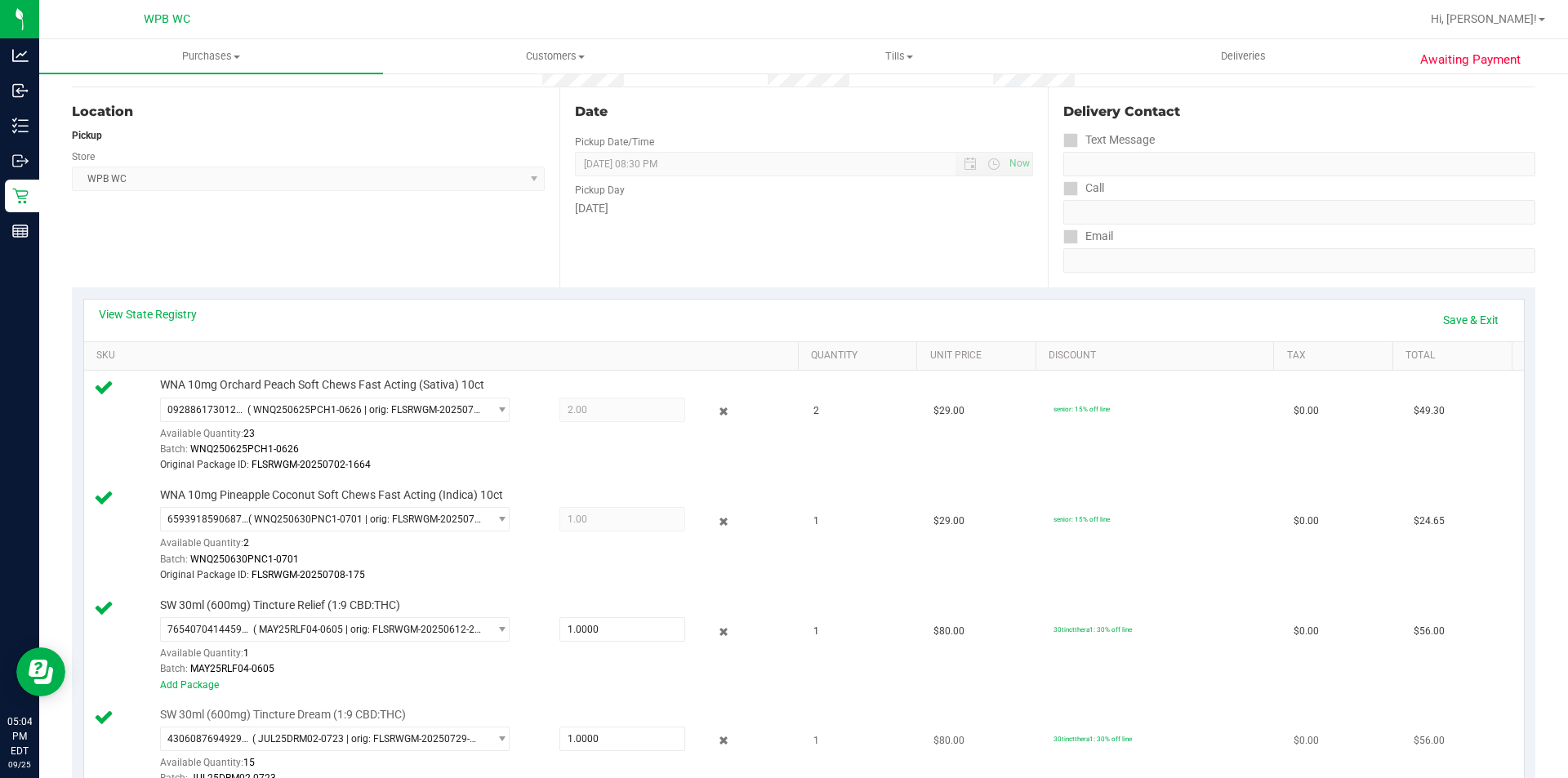
scroll to position [327, 0]
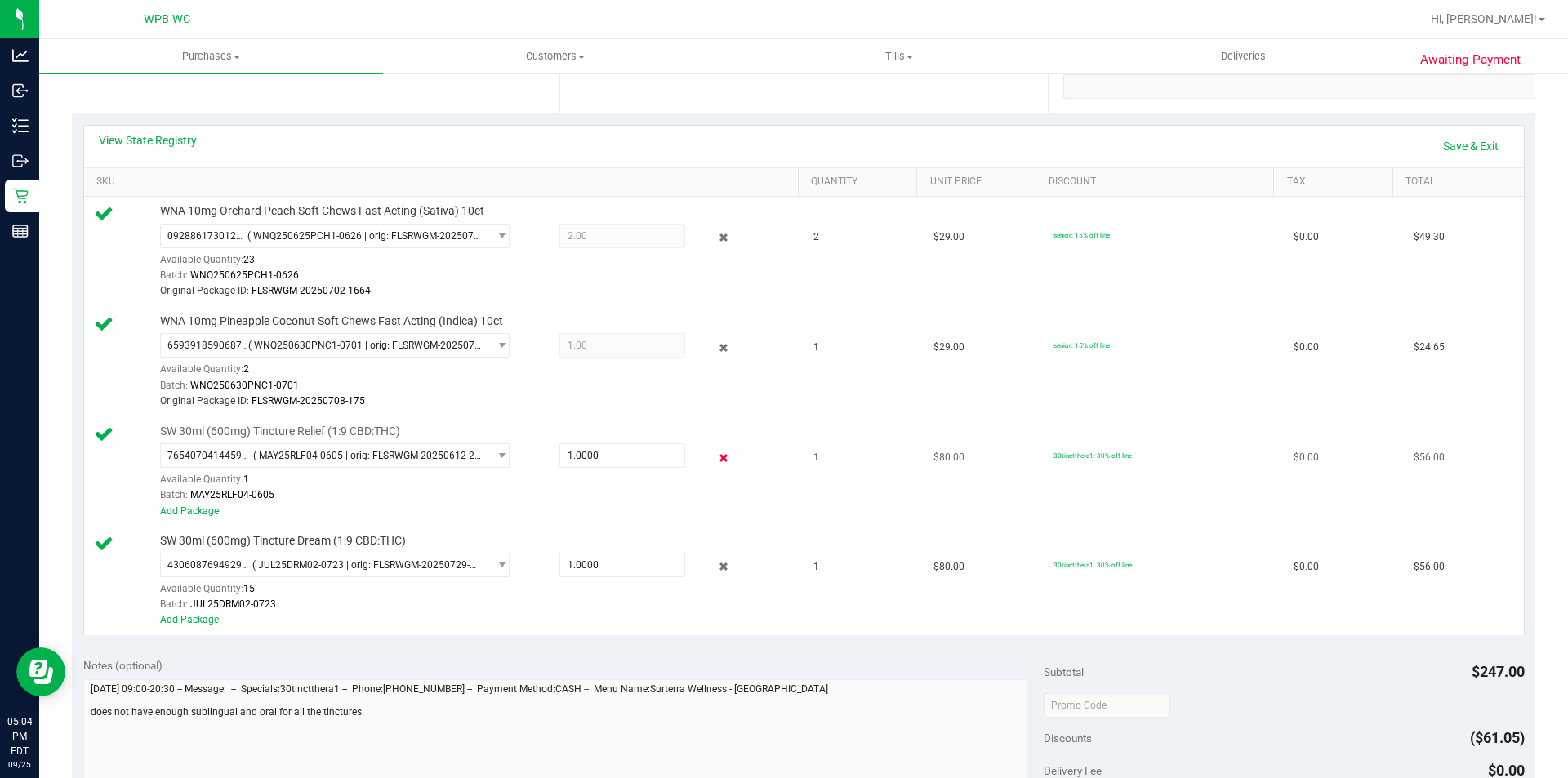
click at [715, 451] on icon at bounding box center [724, 457] width 17 height 19
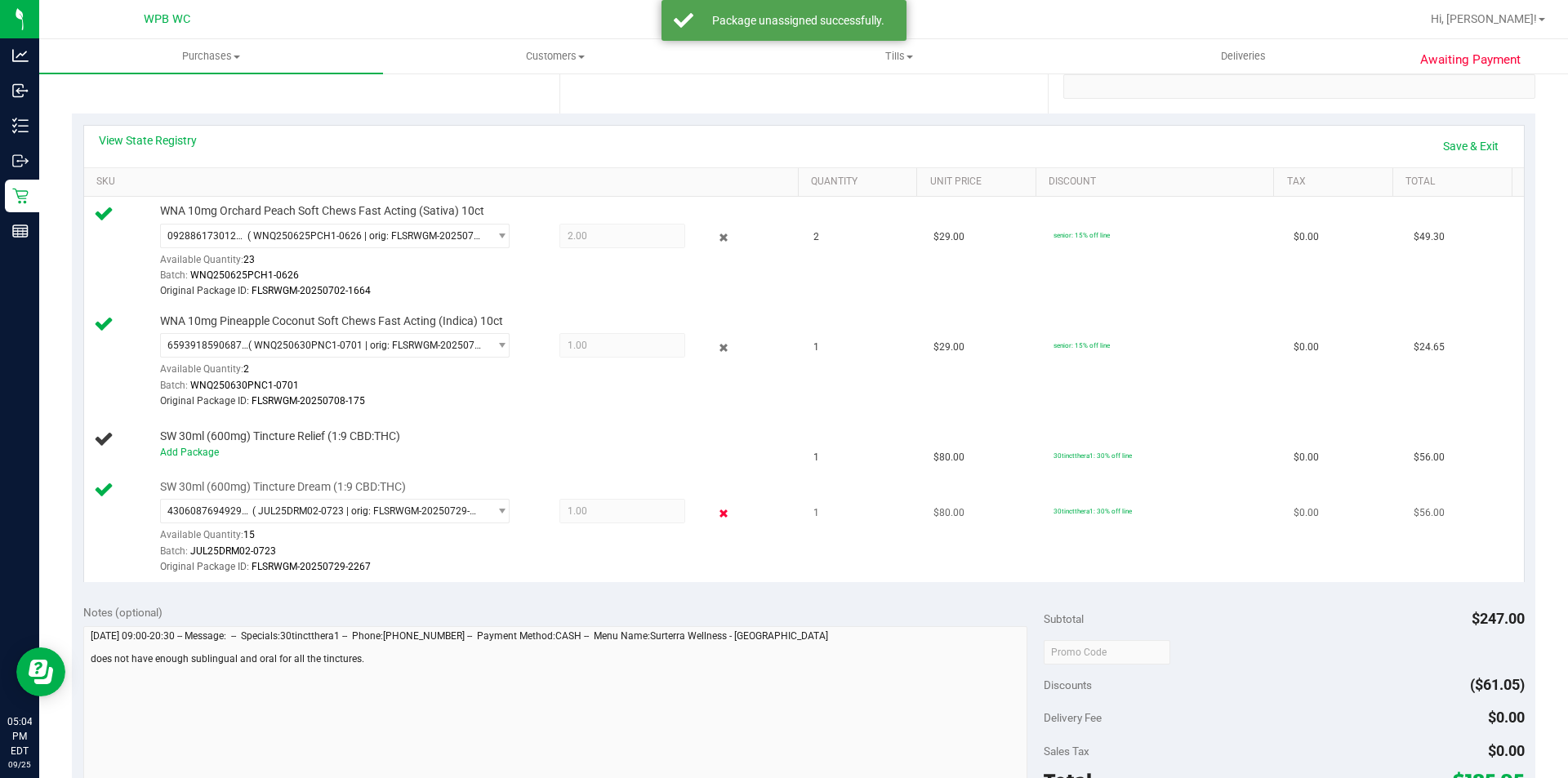
click at [715, 507] on icon at bounding box center [724, 513] width 17 height 19
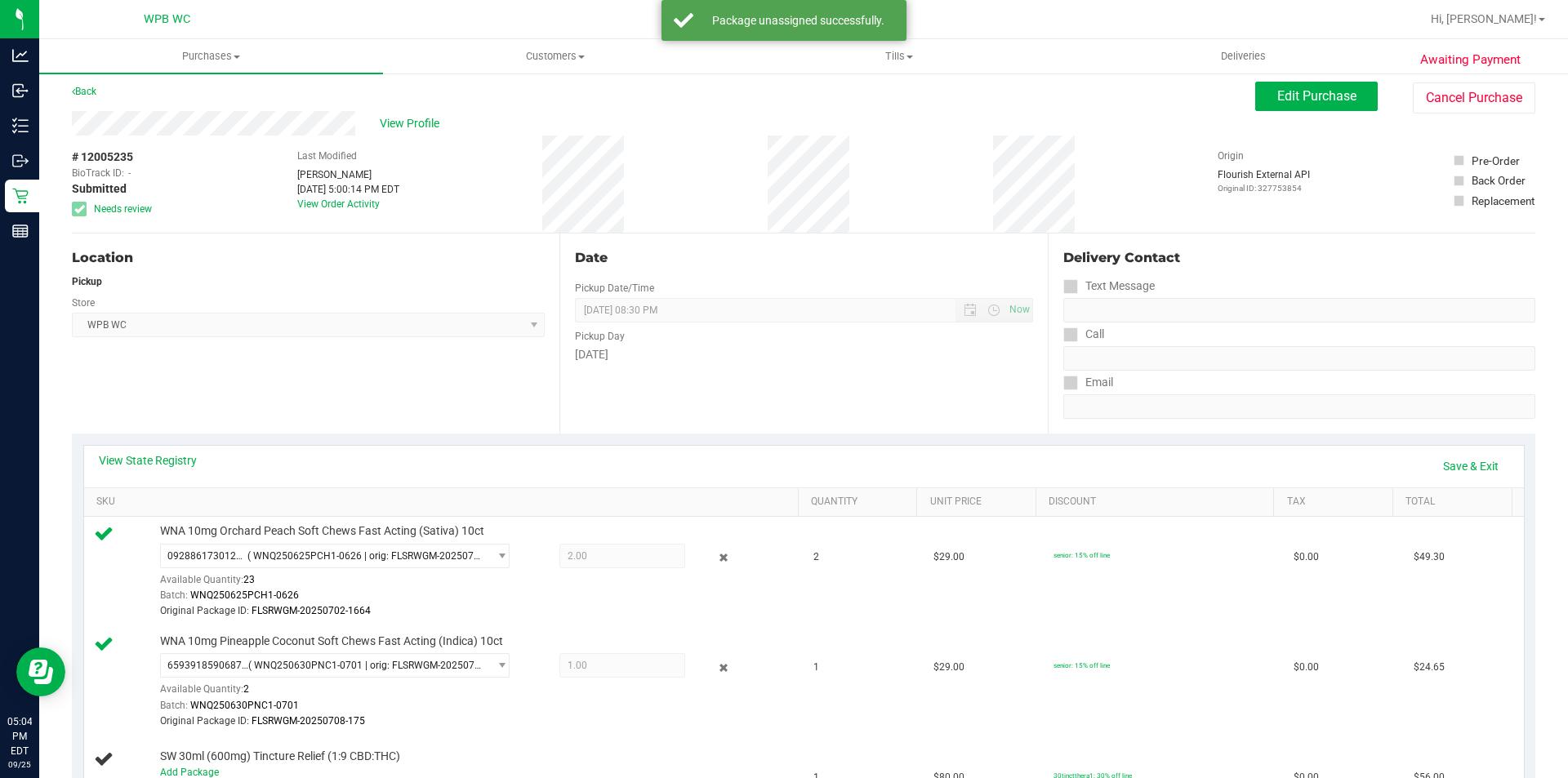
scroll to position [0, 0]
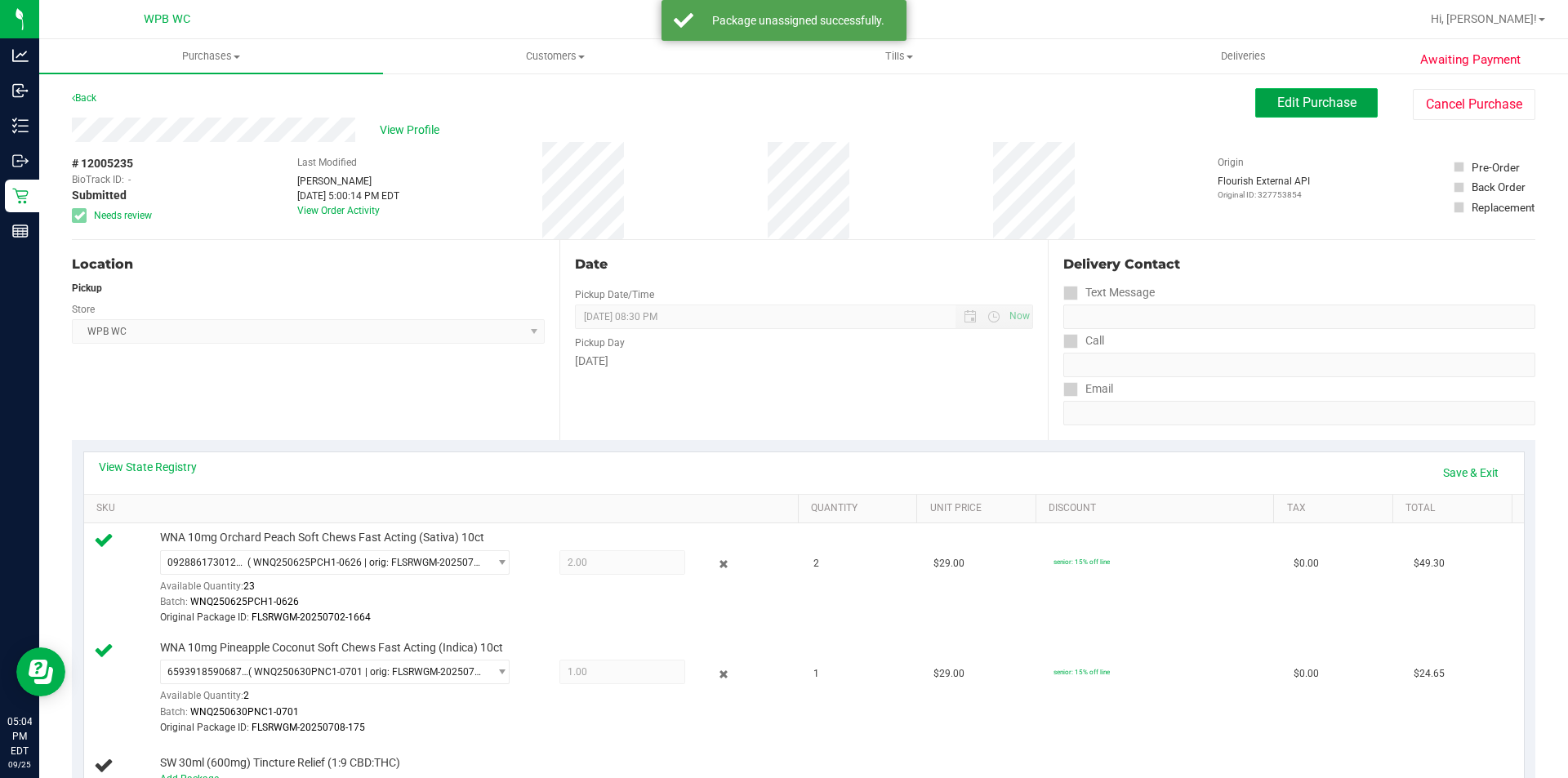
click at [1314, 100] on span "Edit Purchase" at bounding box center [1317, 102] width 79 height 16
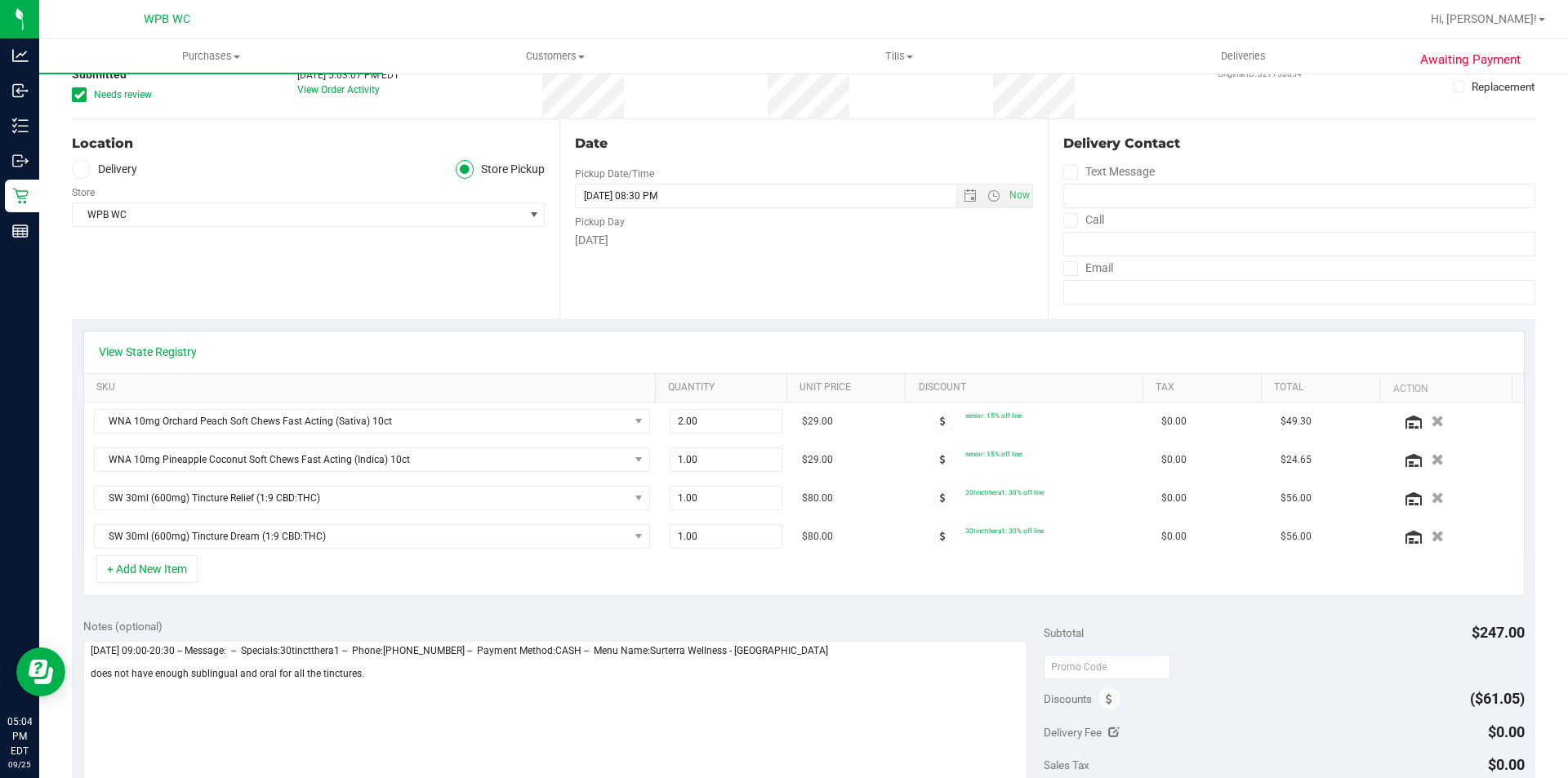
scroll to position [245, 0]
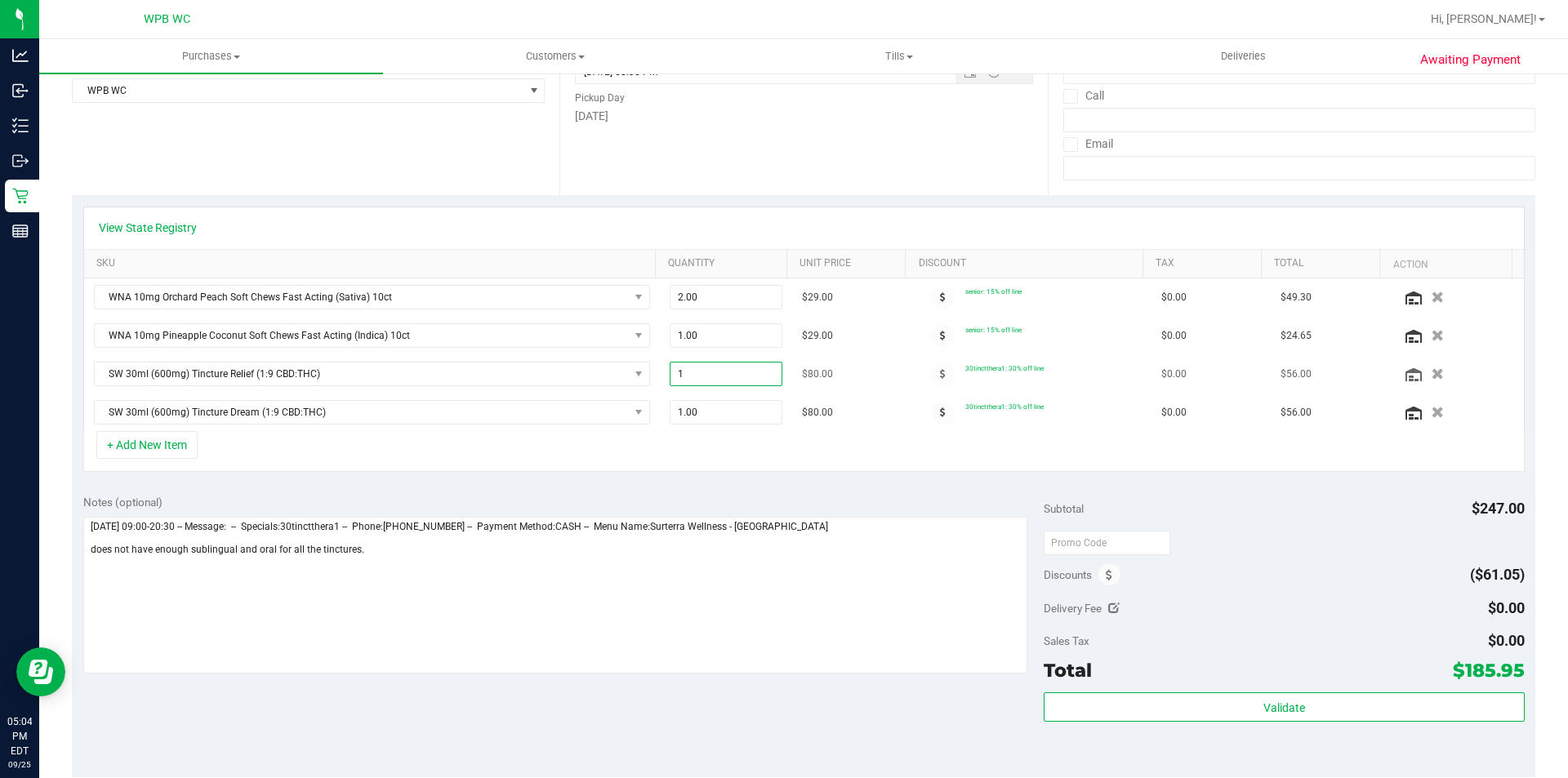
drag, startPoint x: 722, startPoint y: 375, endPoint x: 418, endPoint y: 358, distance: 304.5
click at [420, 358] on tr "SW 30ml (600mg) Tincture Relief (1:9 CBD:THC) 1.00 1 $80.00 30tinctthera1: 30% …" at bounding box center [804, 374] width 1440 height 38
type input "2"
type input "2.00"
drag, startPoint x: 708, startPoint y: 405, endPoint x: 556, endPoint y: 405, distance: 152.0
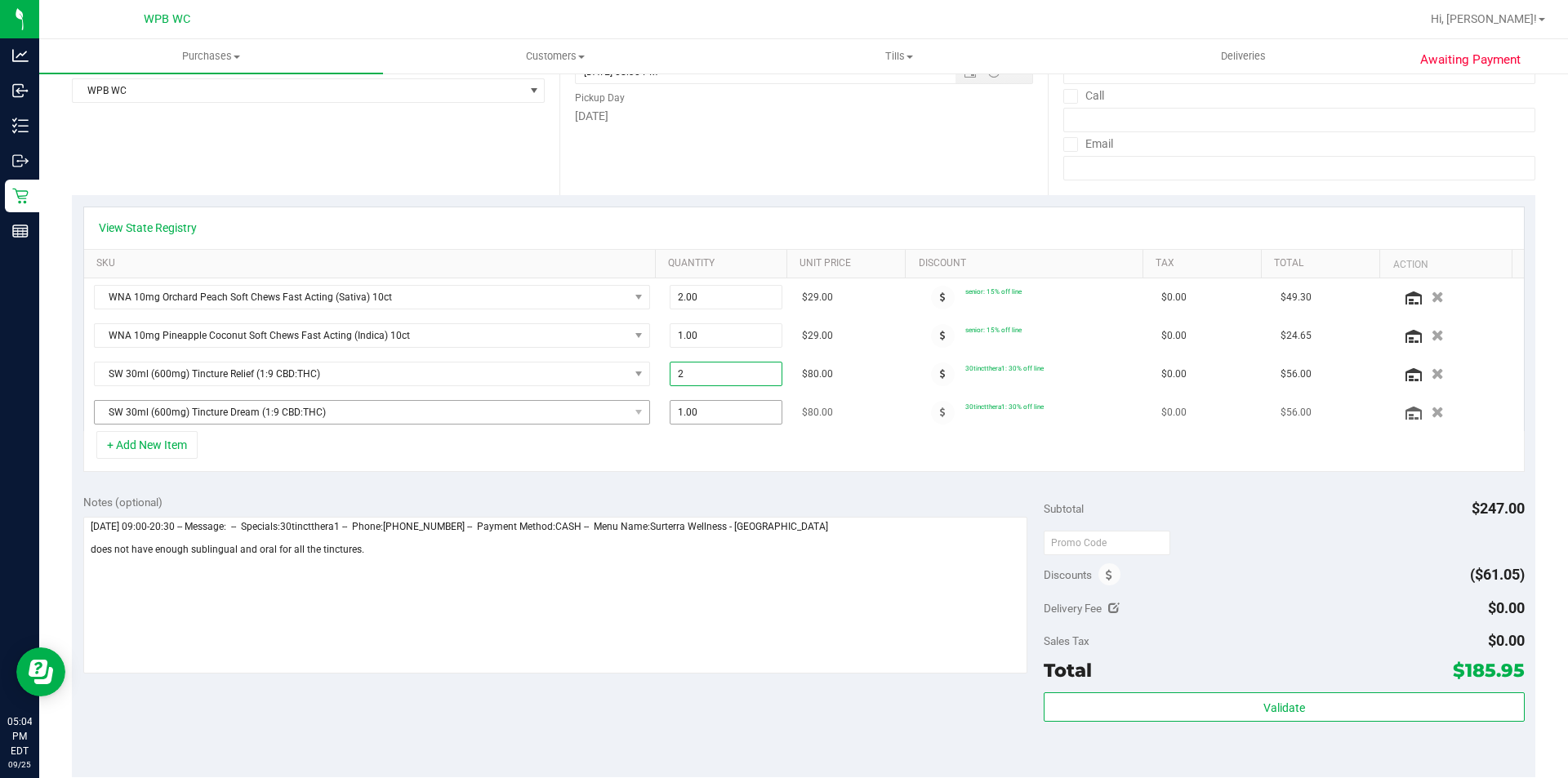
click at [556, 405] on tr "SW 30ml (600mg) Tincture Dream (1:9 CBD:THC) 1.00 1 $80.00 30tinctthera1: 30% o…" at bounding box center [804, 411] width 1440 height 37
type input "2"
type input "2.00"
click at [713, 457] on div "+ Add New Item" at bounding box center [804, 451] width 1441 height 41
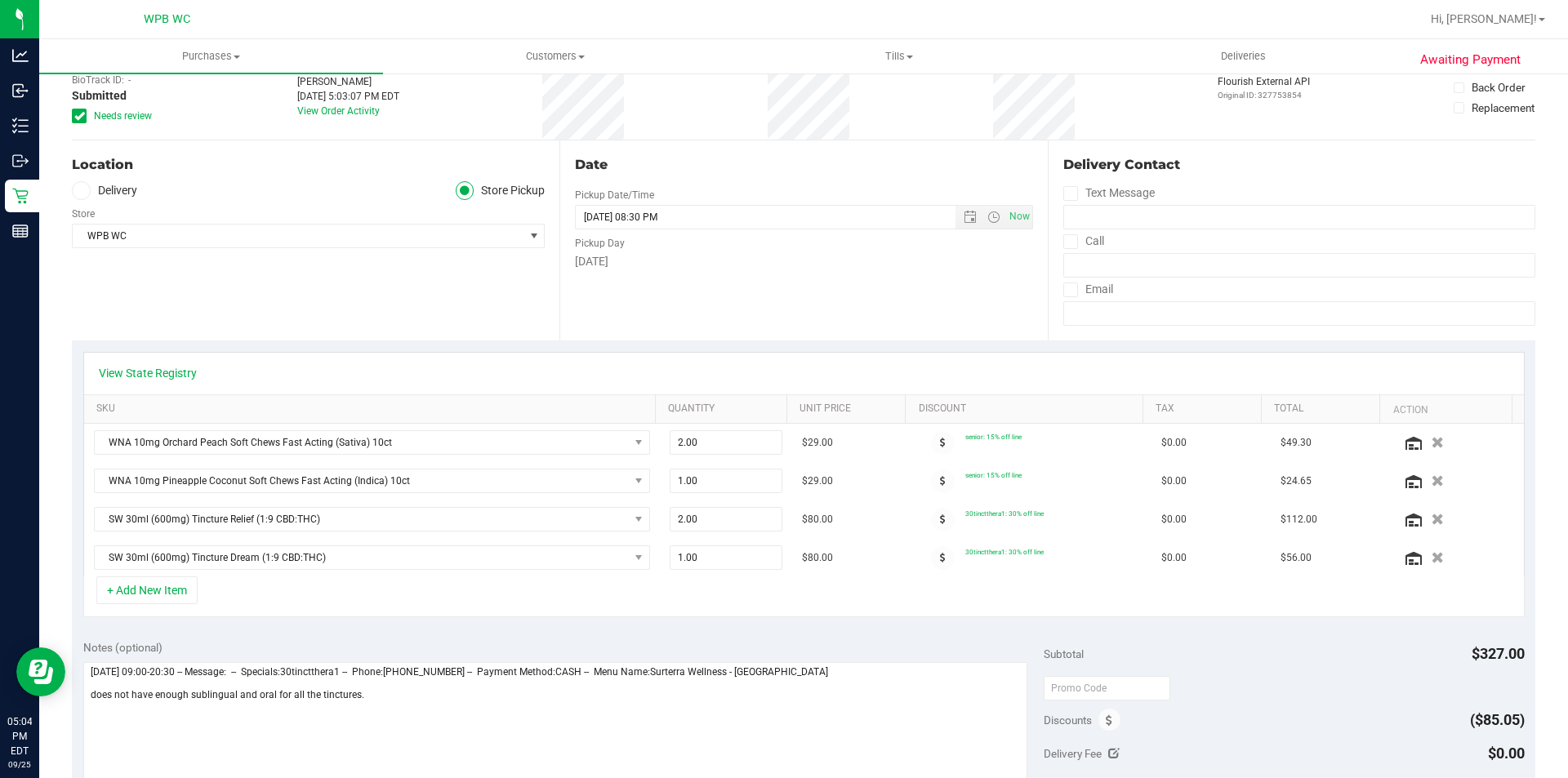
scroll to position [0, 0]
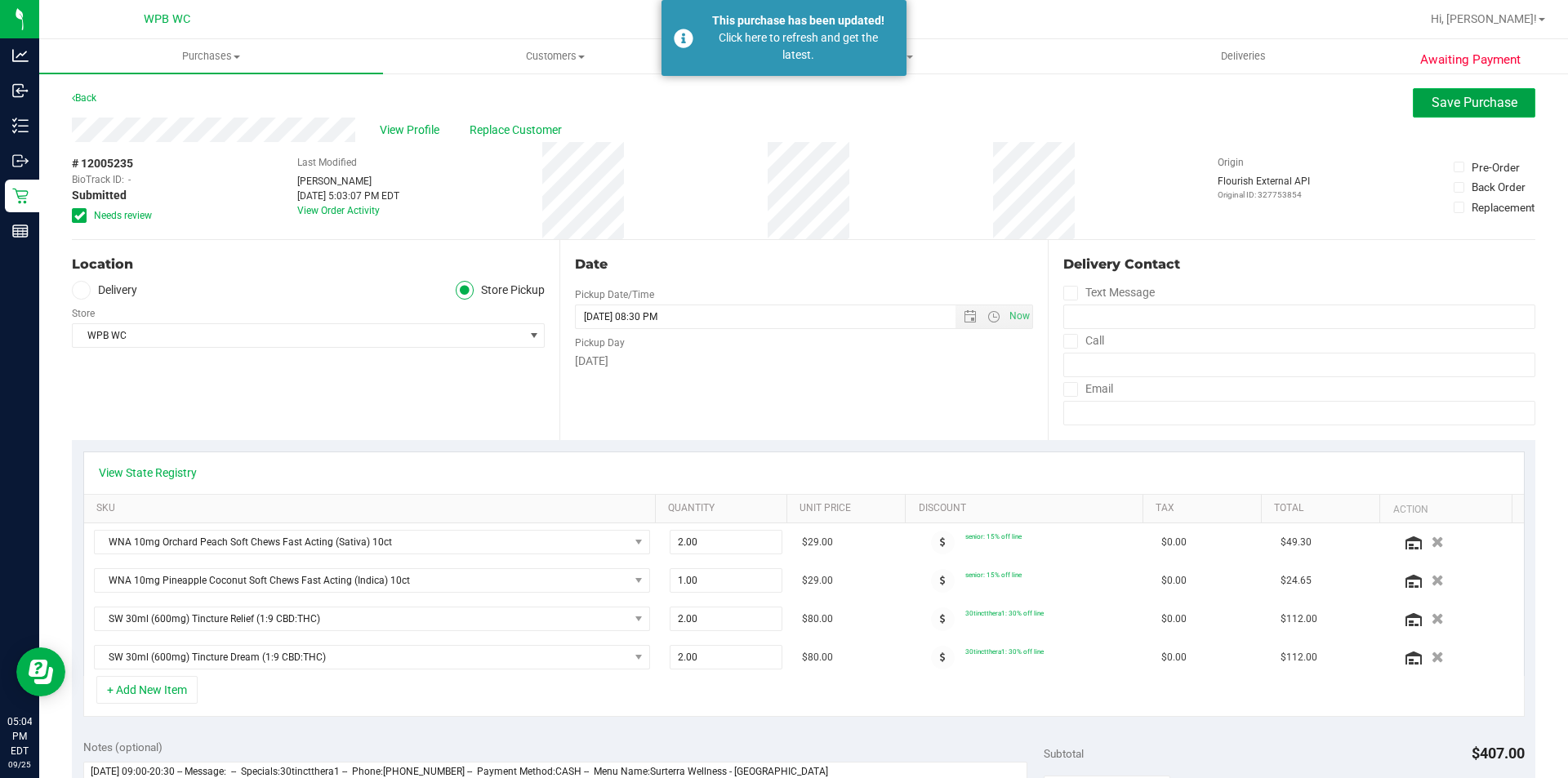
click at [1477, 102] on span "Save Purchase" at bounding box center [1474, 102] width 86 height 16
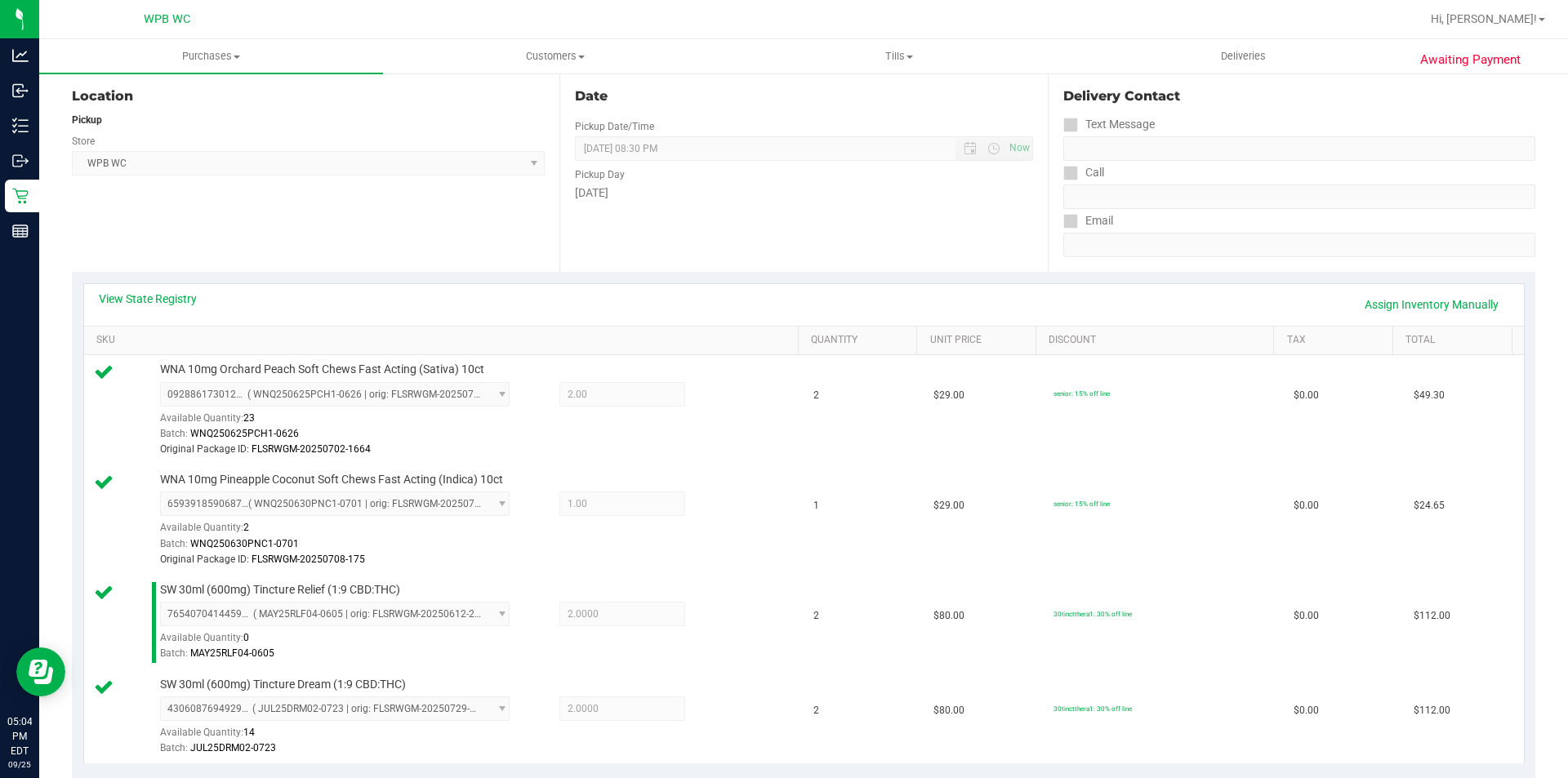
scroll to position [189, 0]
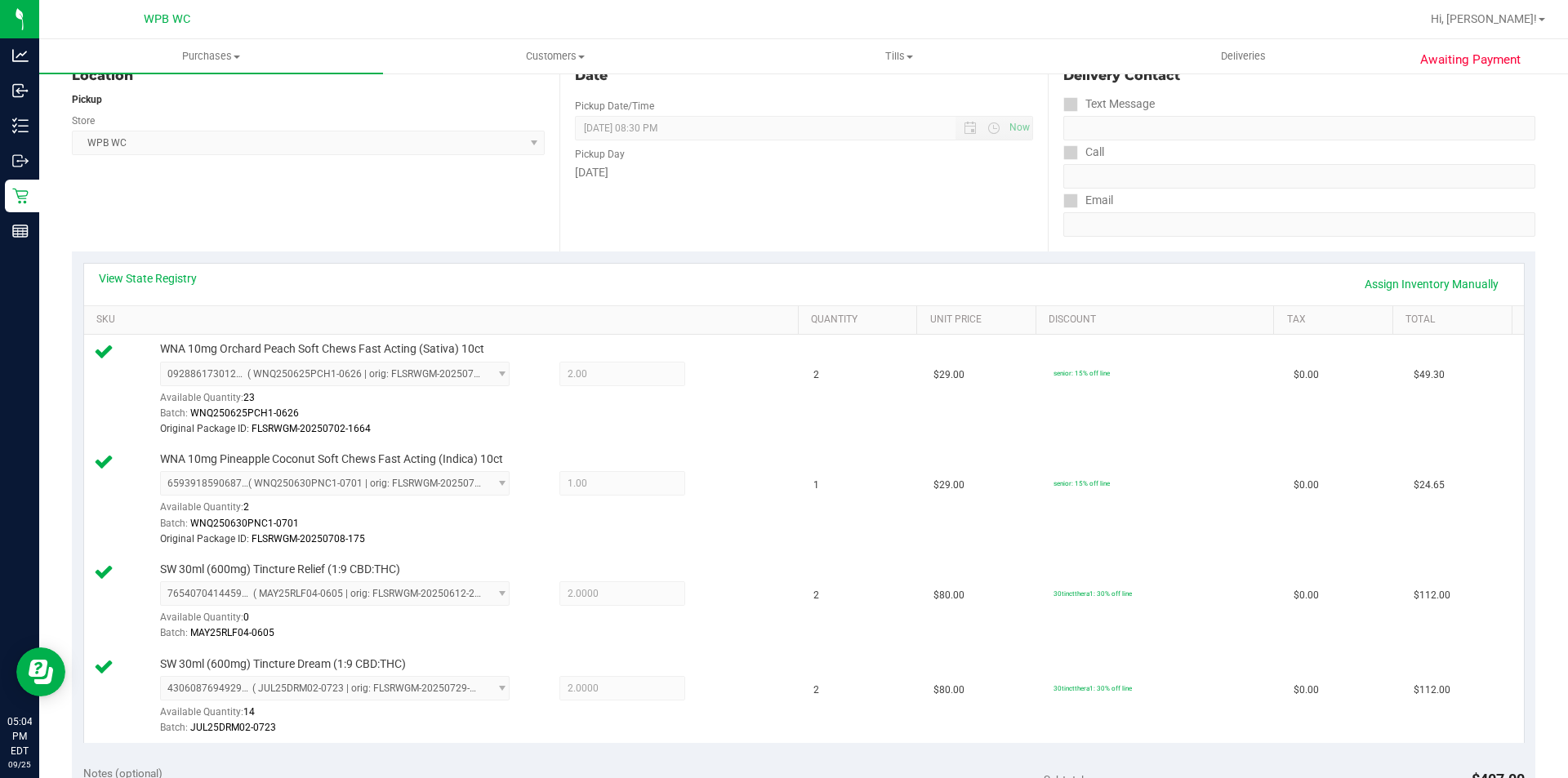
click at [1546, 570] on div "Awaiting Payment Back Edit Purchase Cancel Purchase View Profile # 12005235 Bio…" at bounding box center [803, 672] width 1528 height 1578
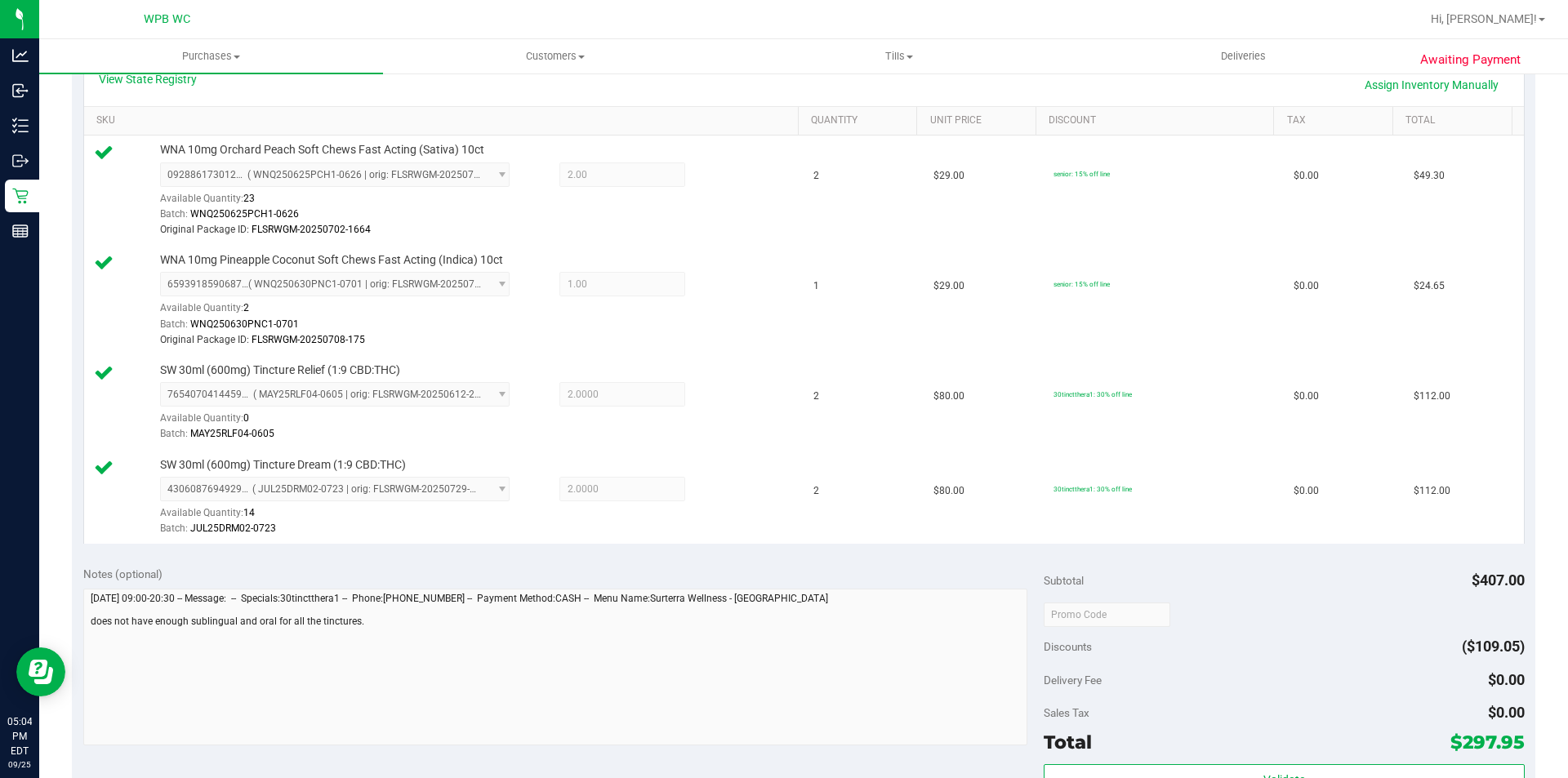
scroll to position [597, 0]
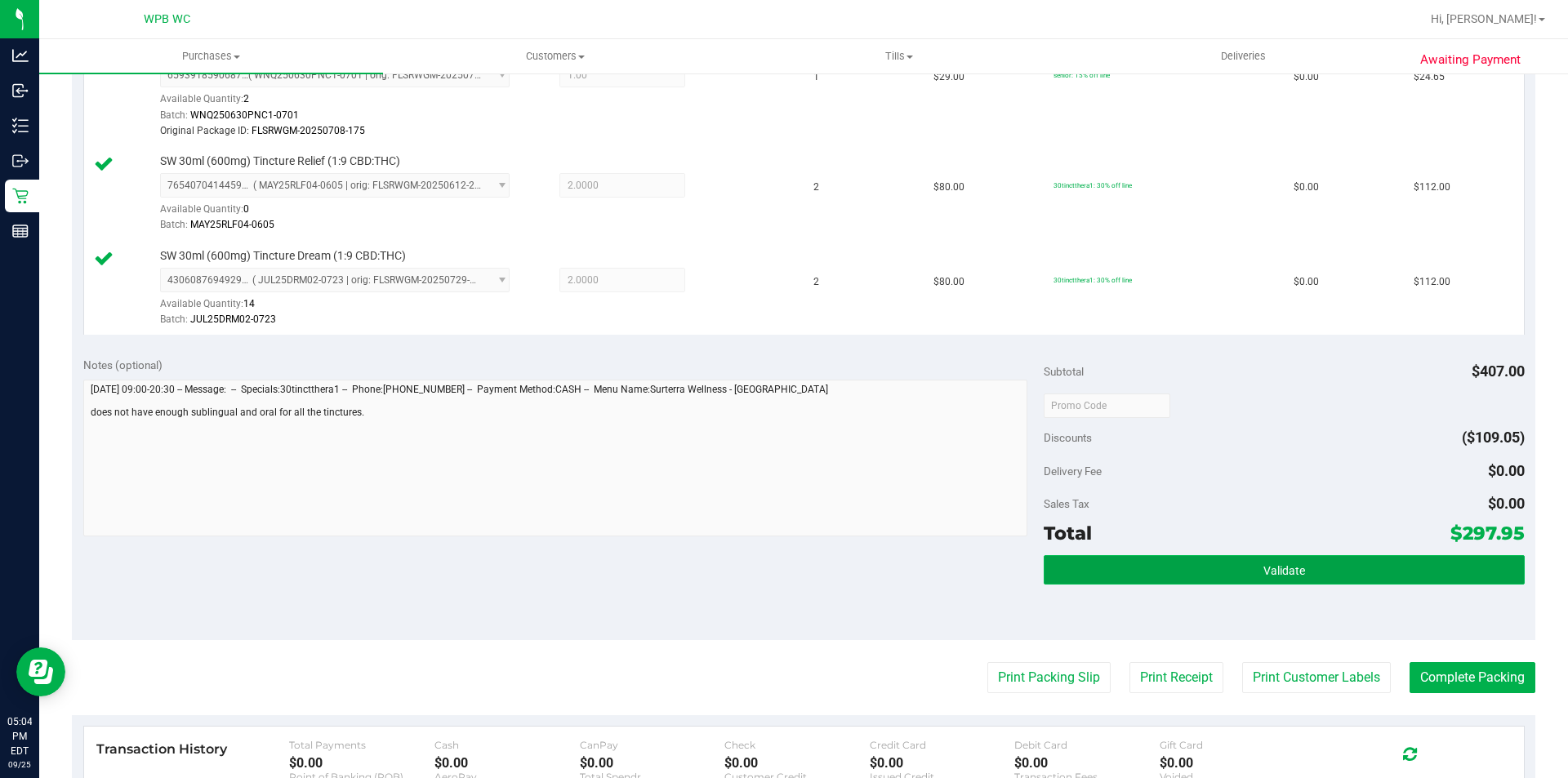
click at [1351, 567] on button "Validate" at bounding box center [1284, 570] width 480 height 30
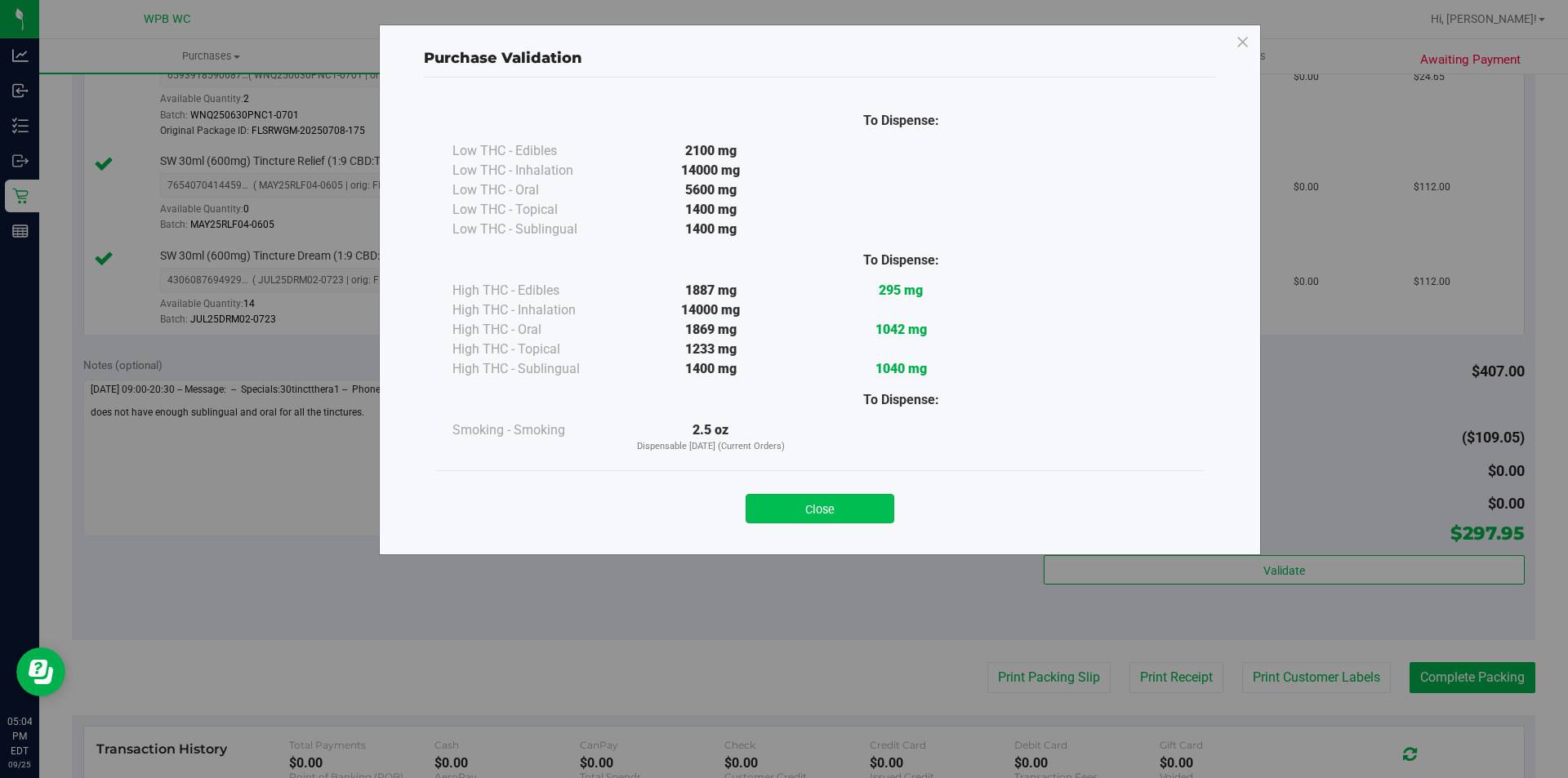
click at [852, 511] on button "Close" at bounding box center [820, 509] width 149 height 30
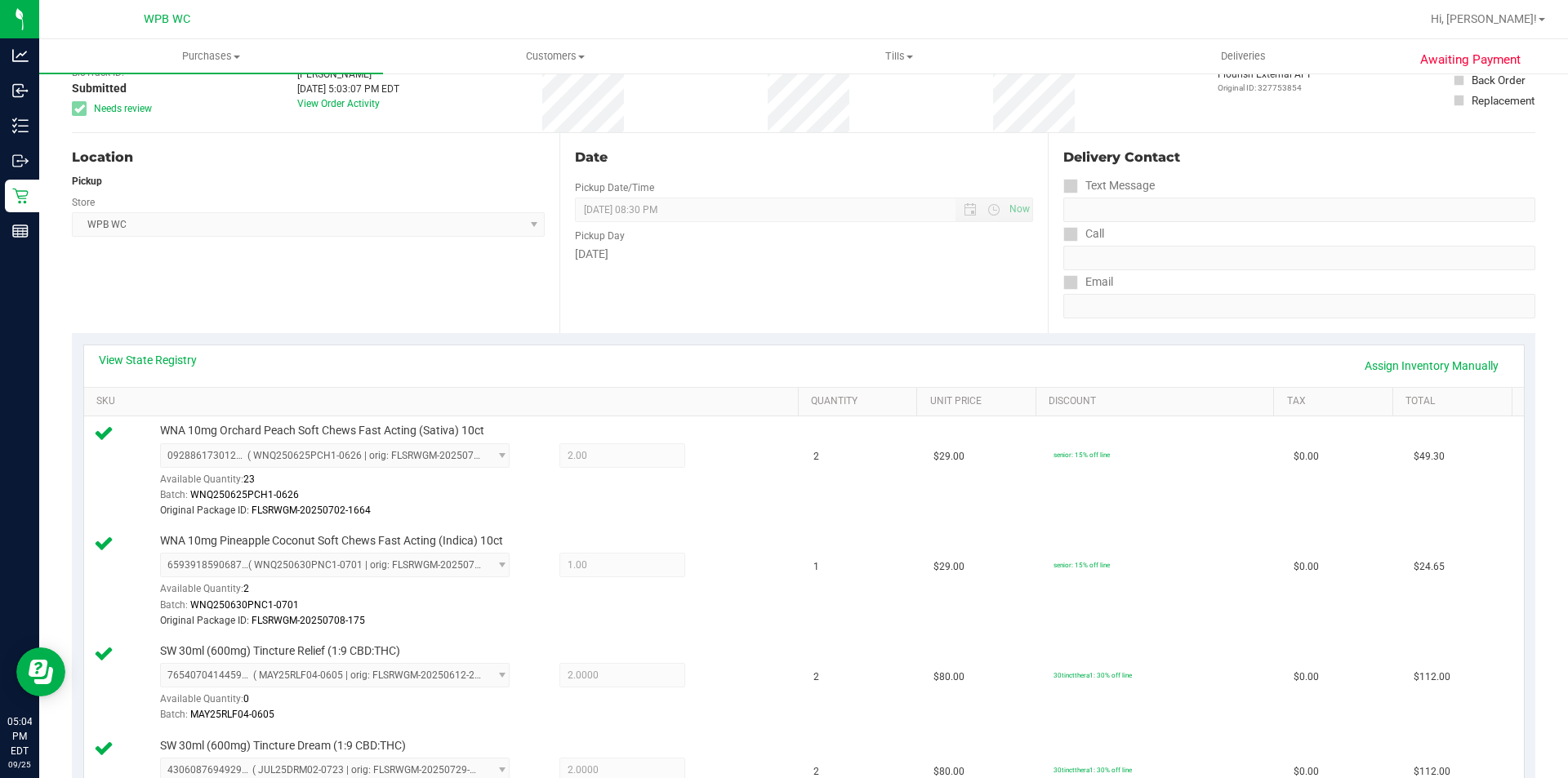
scroll to position [0, 0]
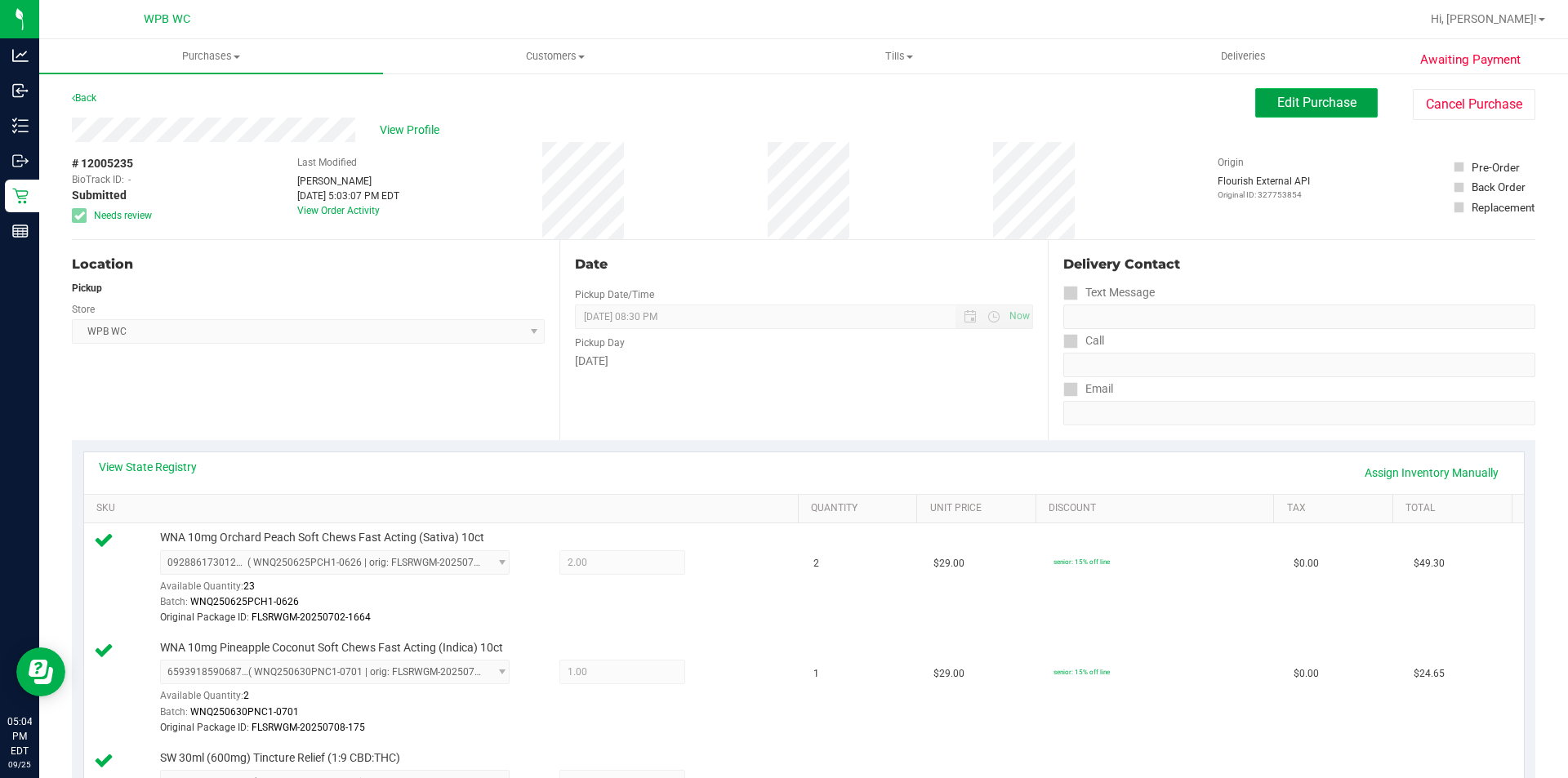
click at [1255, 105] on button "Edit Purchase" at bounding box center [1316, 103] width 123 height 30
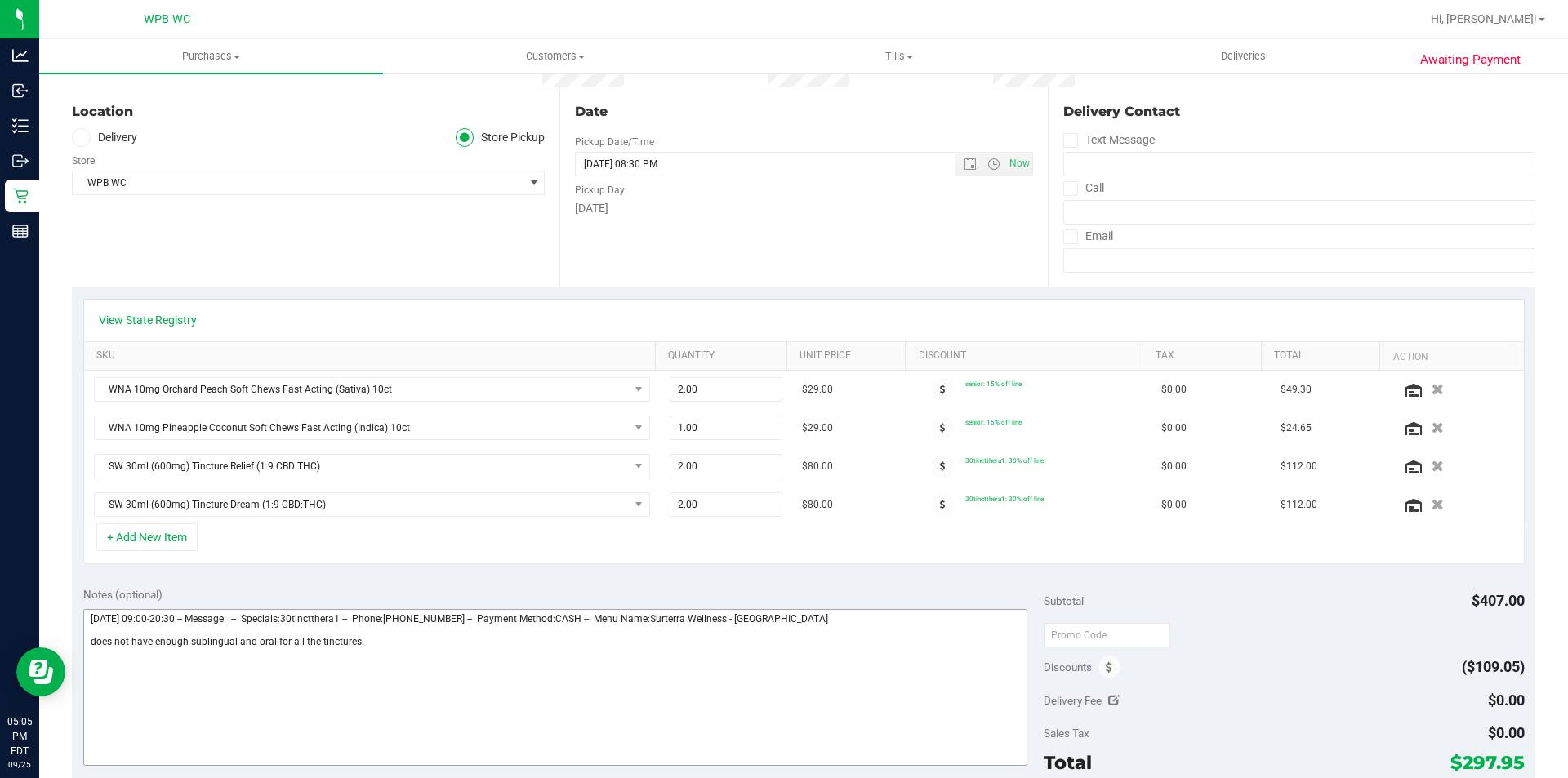
scroll to position [327, 0]
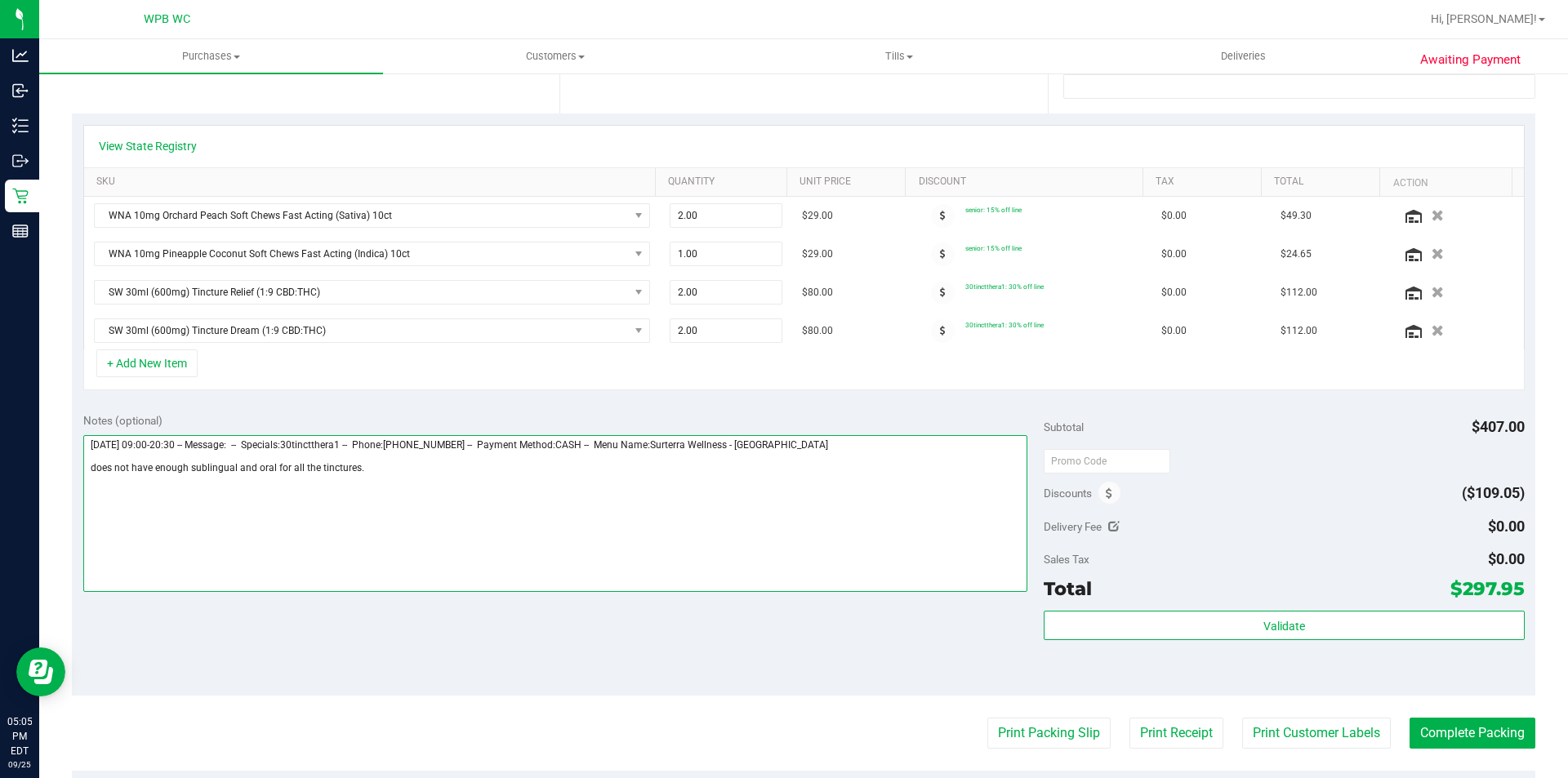
click at [489, 494] on textarea at bounding box center [556, 513] width 945 height 156
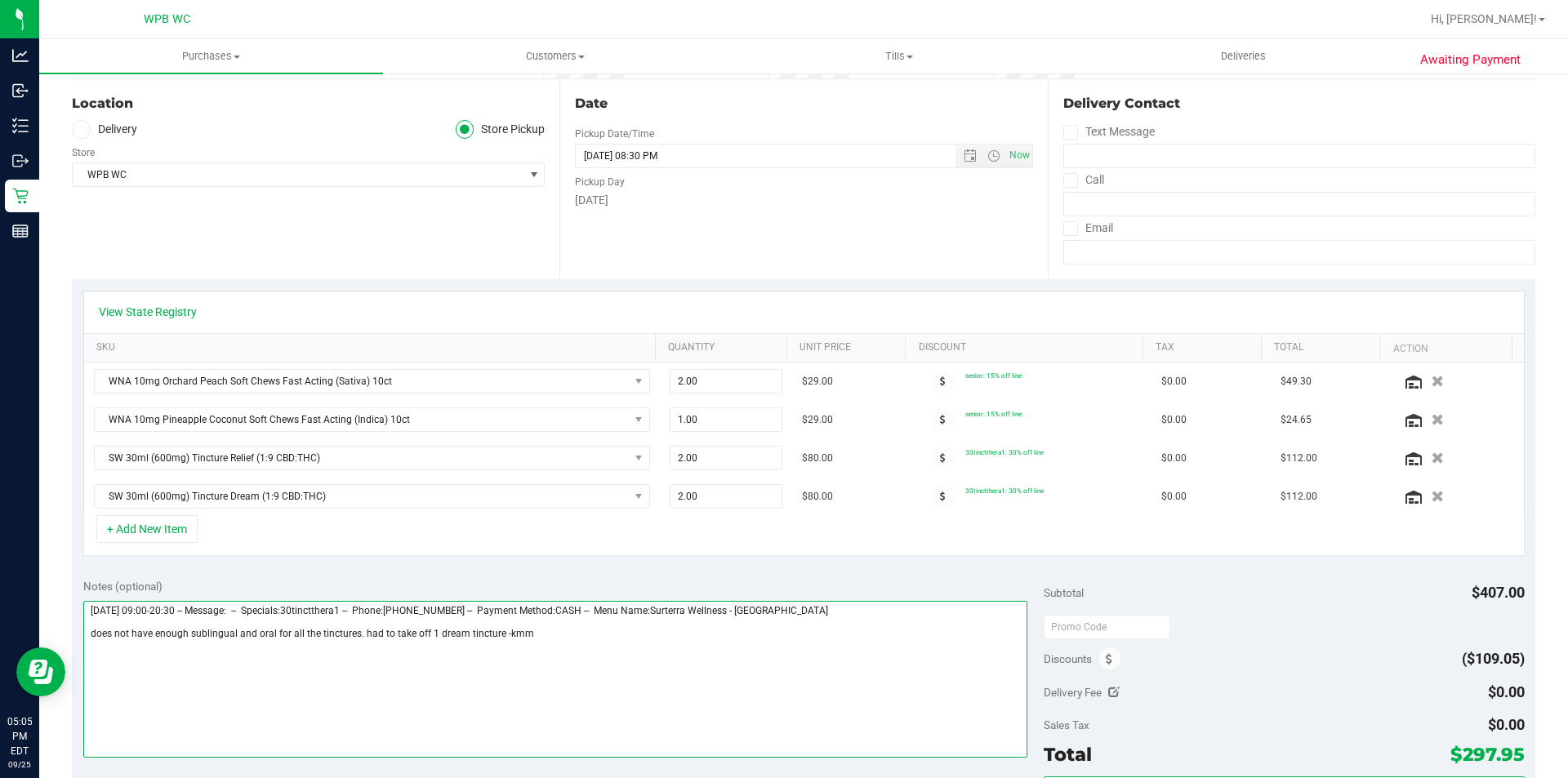
scroll to position [0, 0]
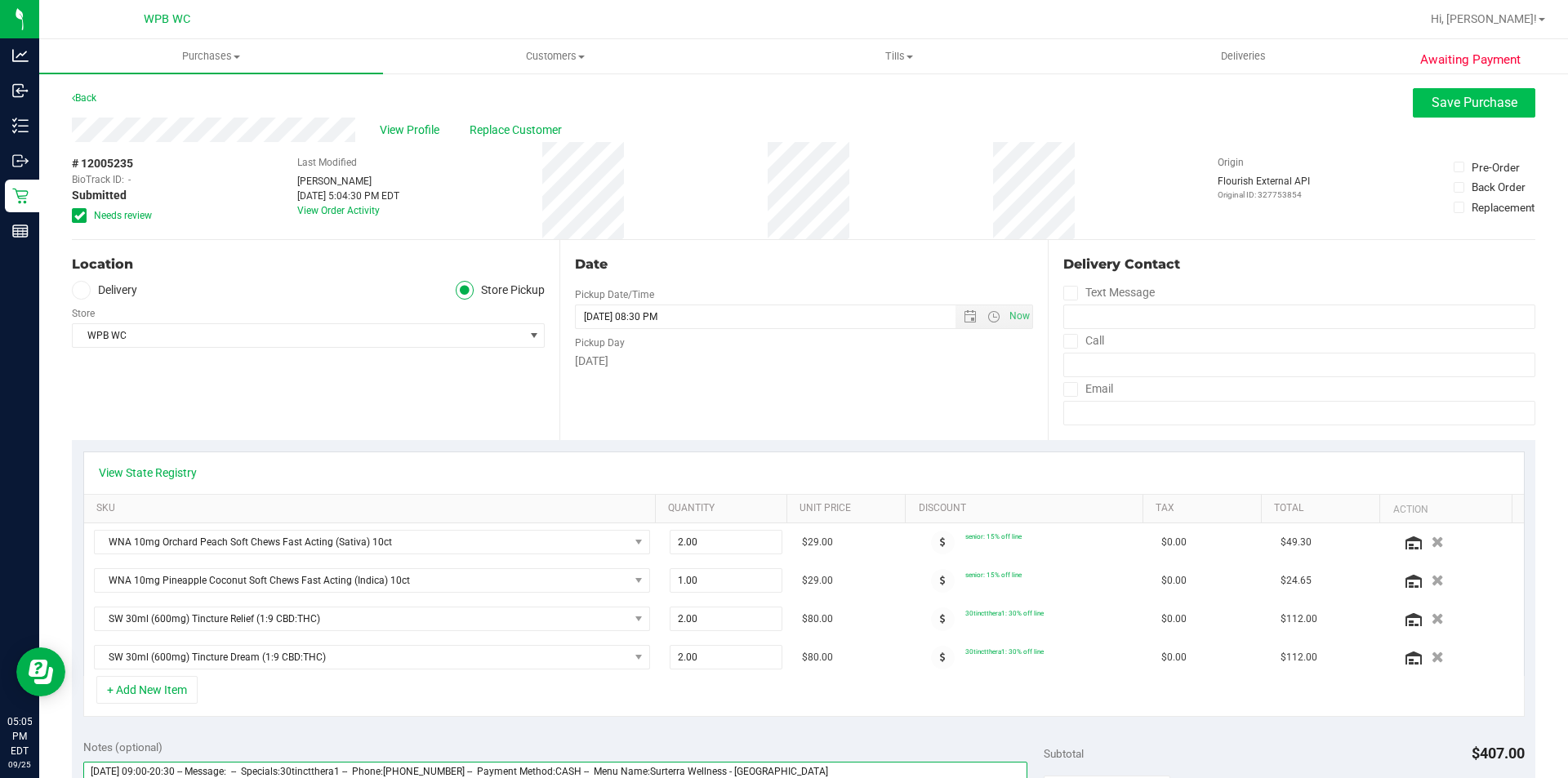
type textarea "[DATE] 09:00-20:30 -- Message: -- Specials:30tinctthera1 -- Phone:[PHONE_NUMBER…"
click at [1485, 107] on span "Save Purchase" at bounding box center [1474, 102] width 86 height 16
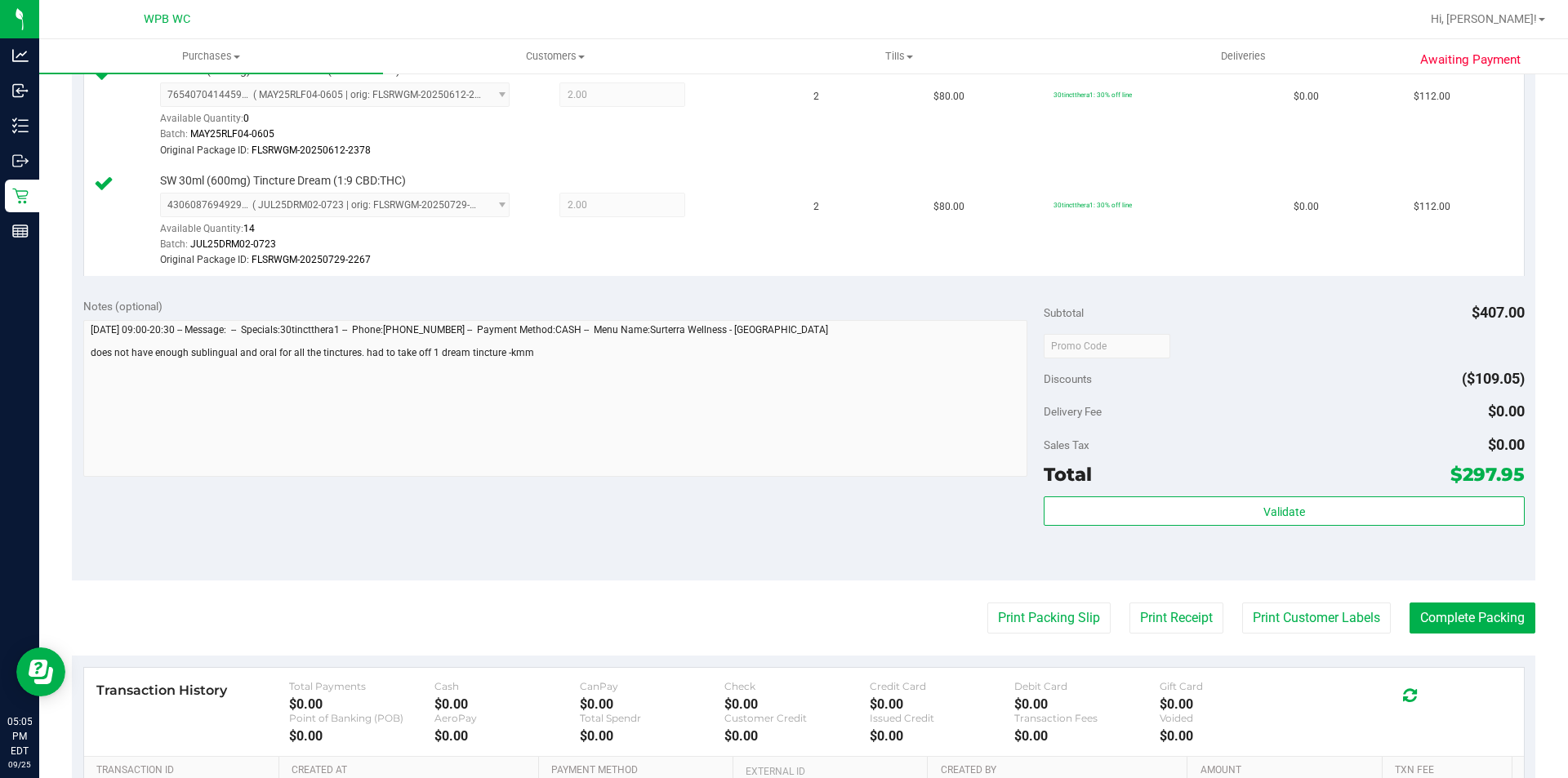
scroll to position [735, 0]
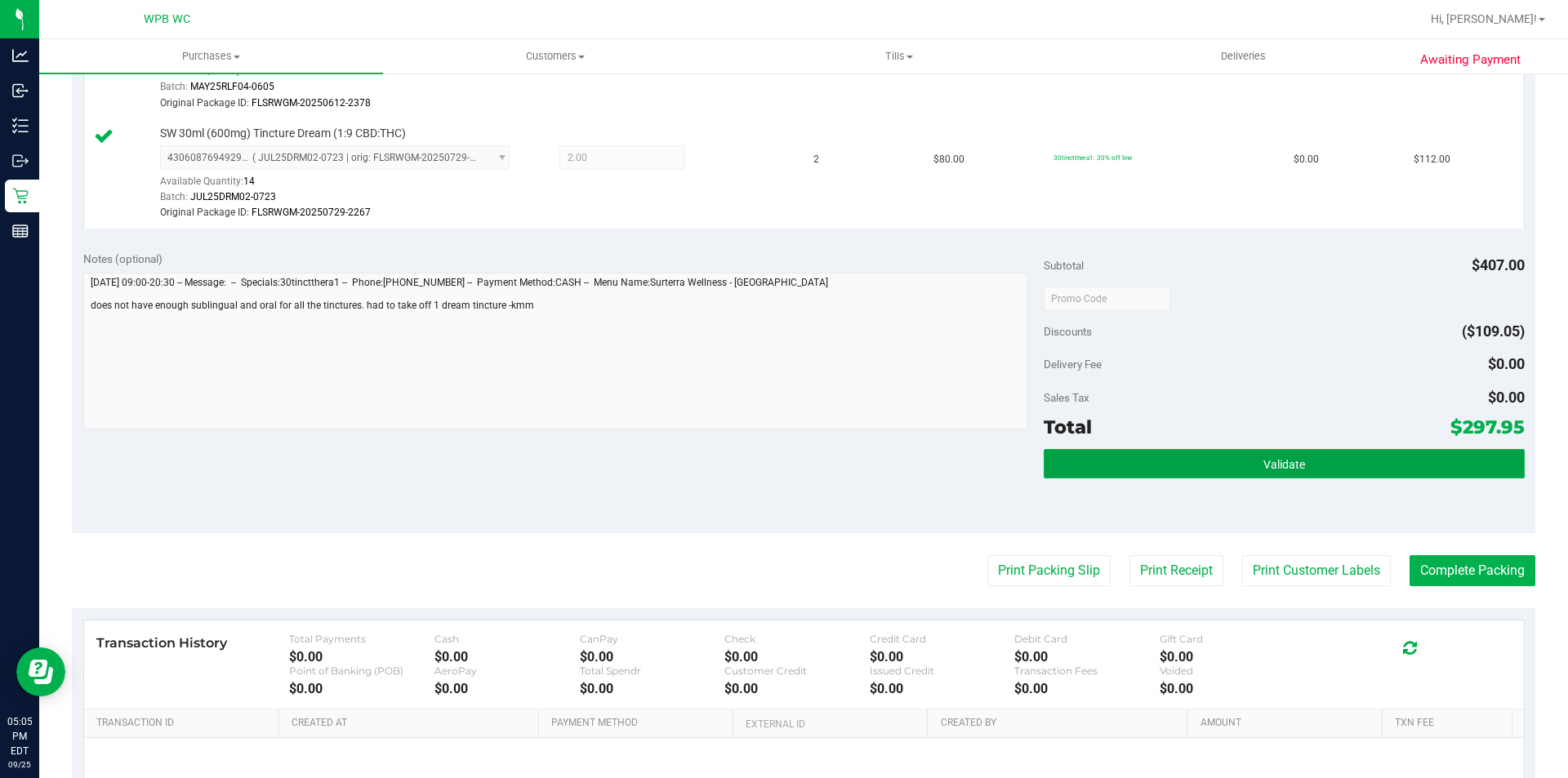
click at [1294, 468] on span "Validate" at bounding box center [1284, 464] width 41 height 13
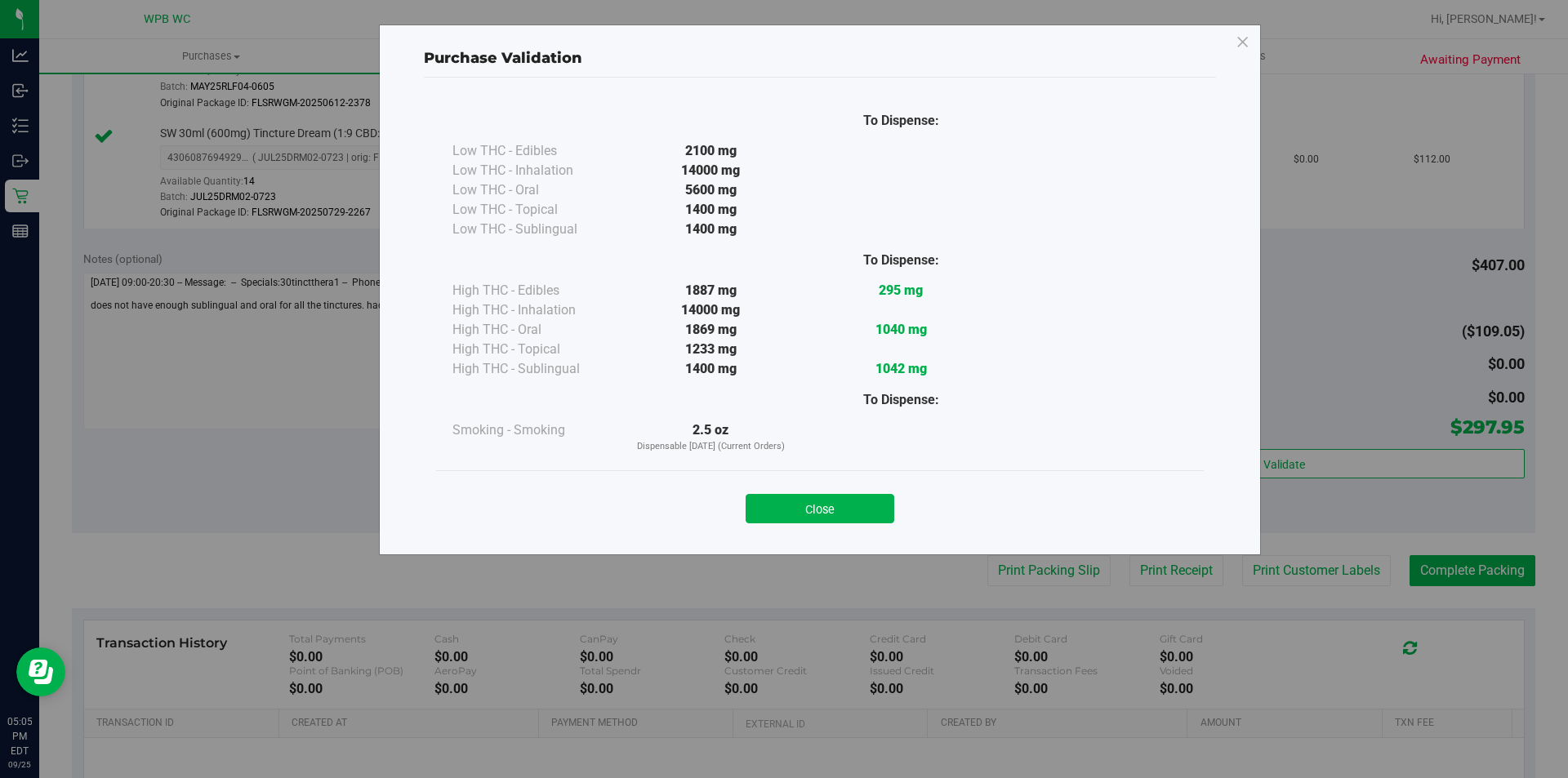
click at [830, 501] on button "Close" at bounding box center [820, 509] width 149 height 30
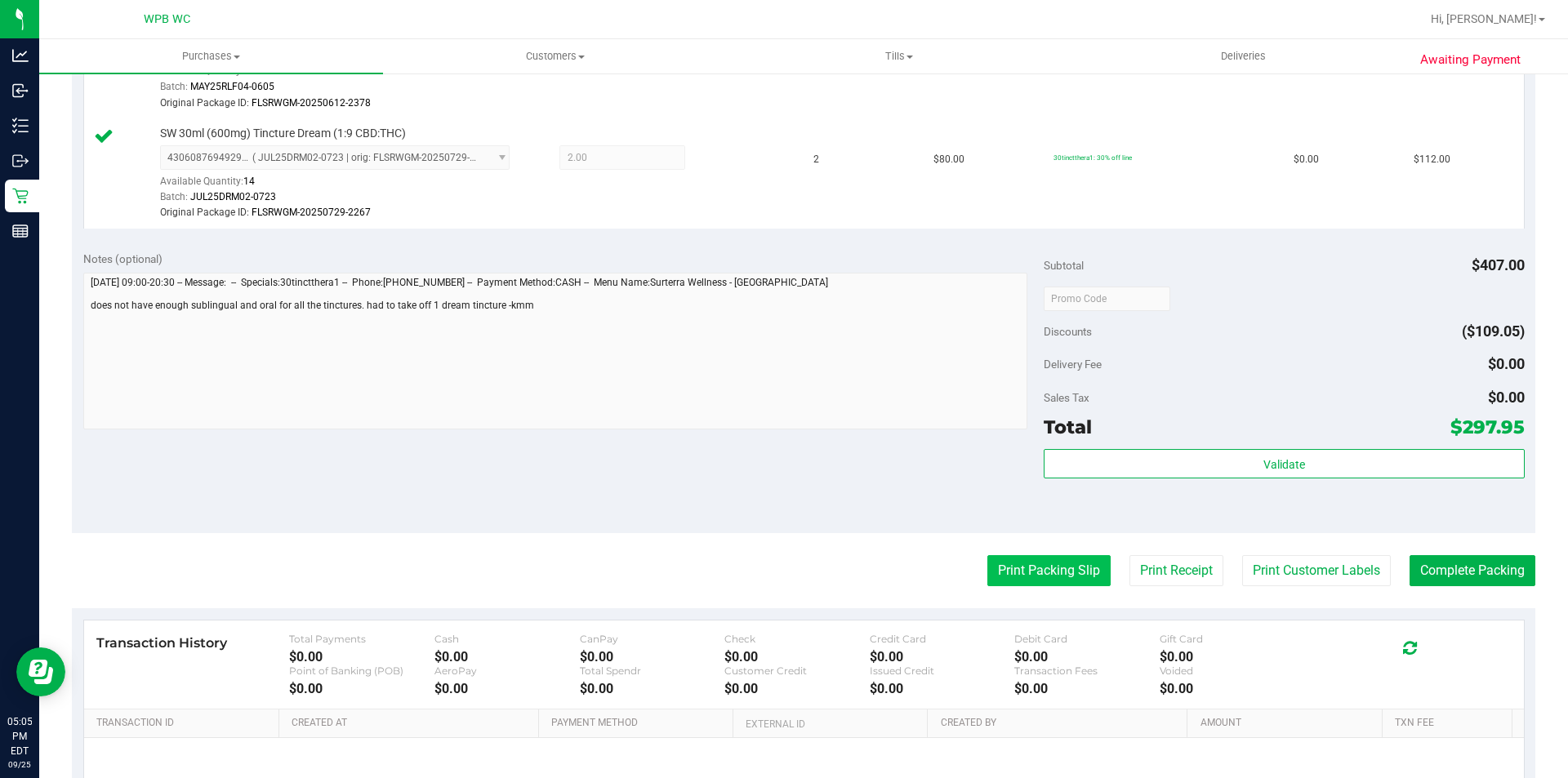
click at [1032, 574] on button "Print Packing Slip" at bounding box center [1048, 570] width 123 height 31
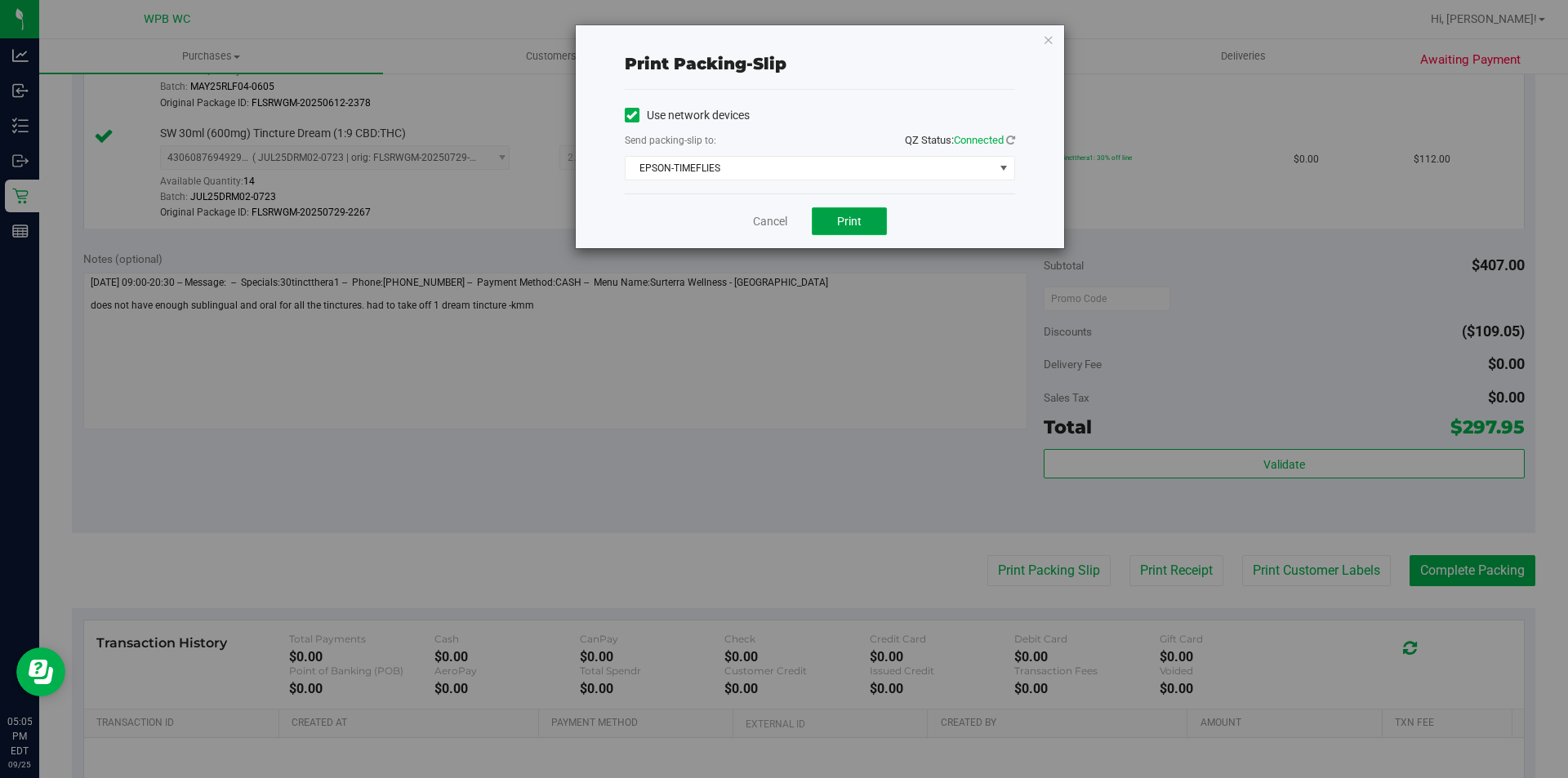
click at [864, 210] on button "Print" at bounding box center [849, 222] width 75 height 28
click at [772, 219] on link "Cancel" at bounding box center [769, 221] width 34 height 17
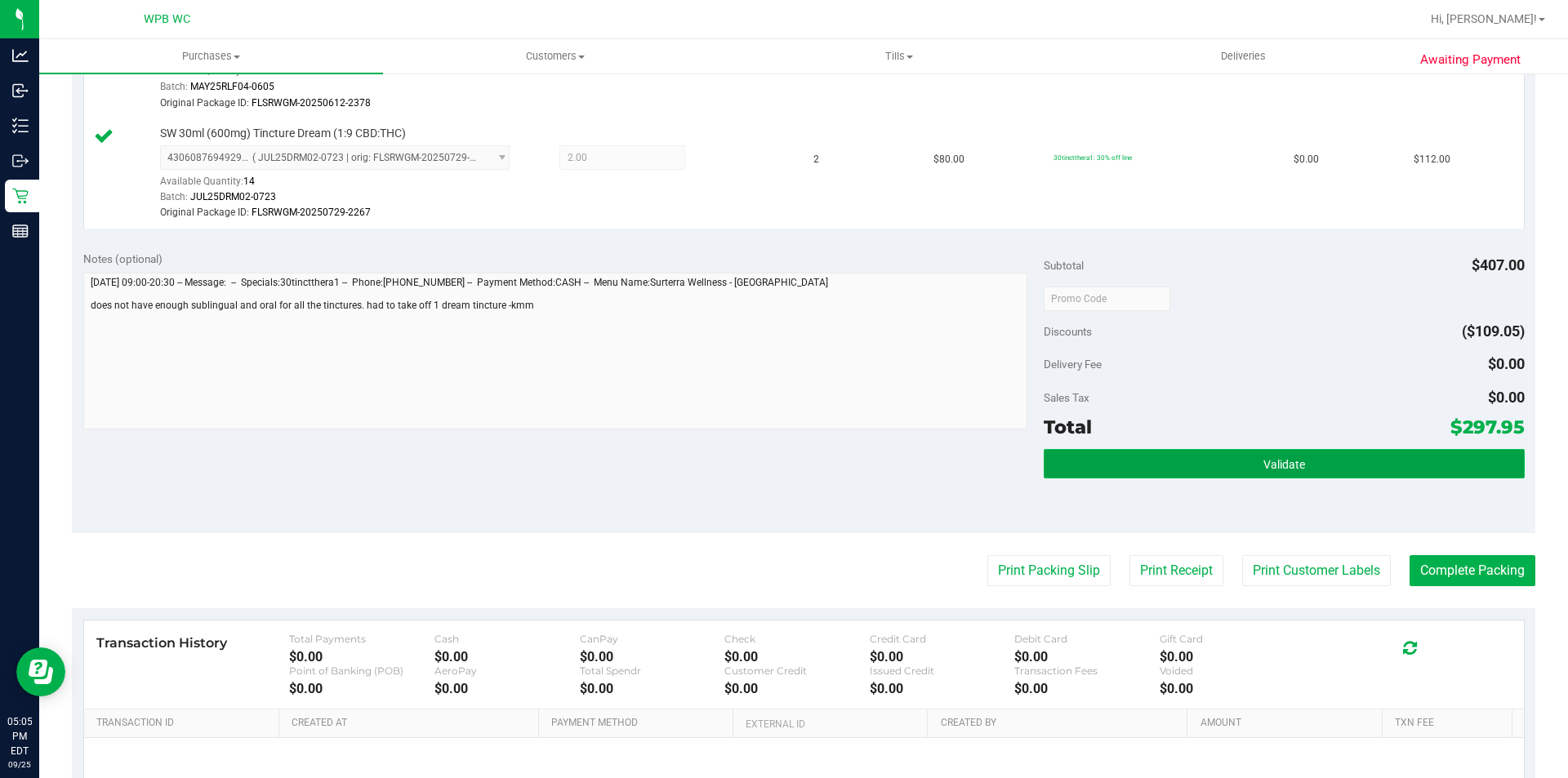
click at [1231, 453] on button "Validate" at bounding box center [1284, 463] width 480 height 30
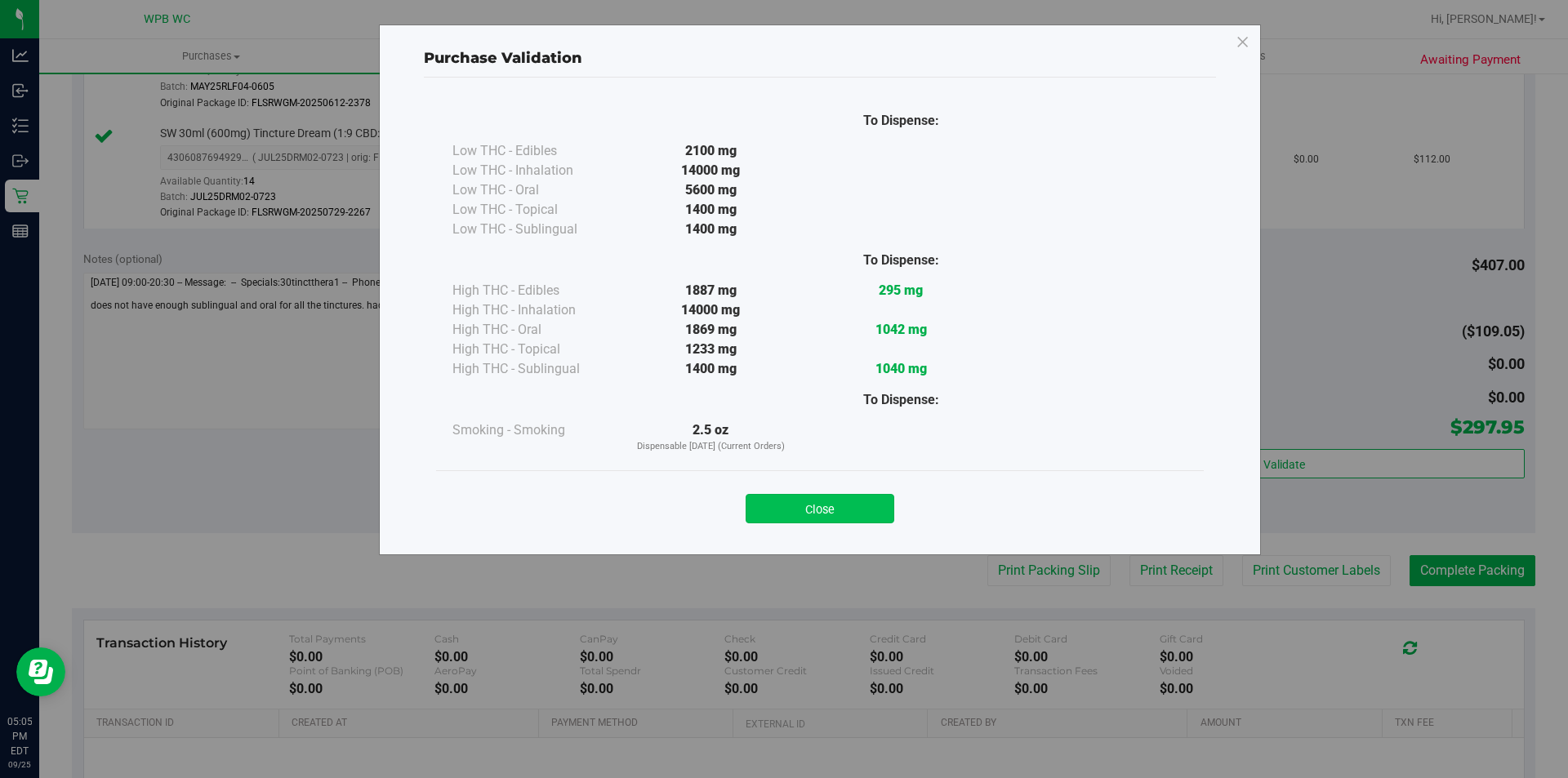
click at [859, 507] on button "Close" at bounding box center [820, 509] width 149 height 30
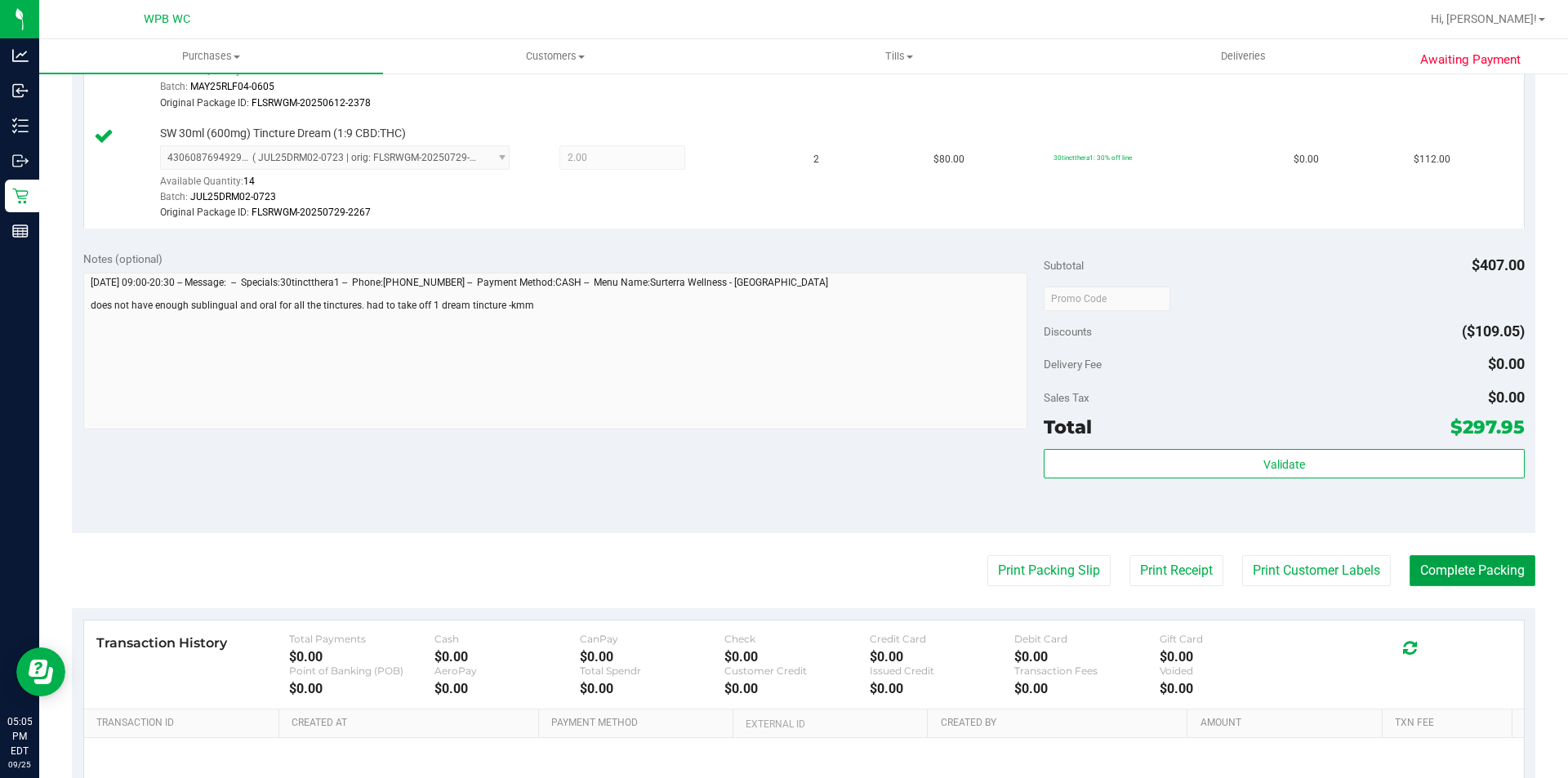
click at [1471, 574] on button "Complete Packing" at bounding box center [1472, 570] width 126 height 31
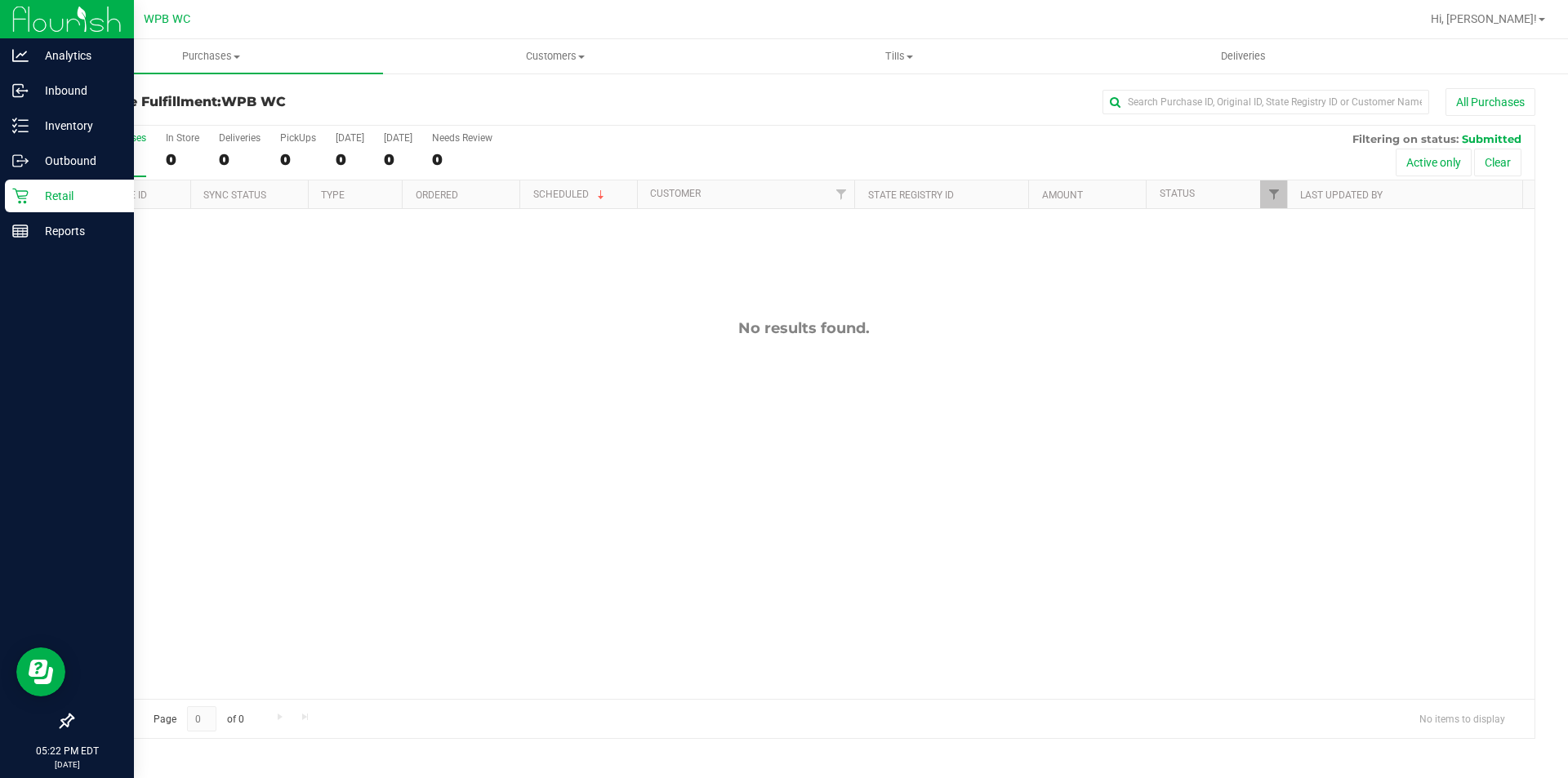
click at [51, 199] on p "Retail" at bounding box center [78, 196] width 98 height 20
